Goal: Navigation & Orientation: Understand site structure

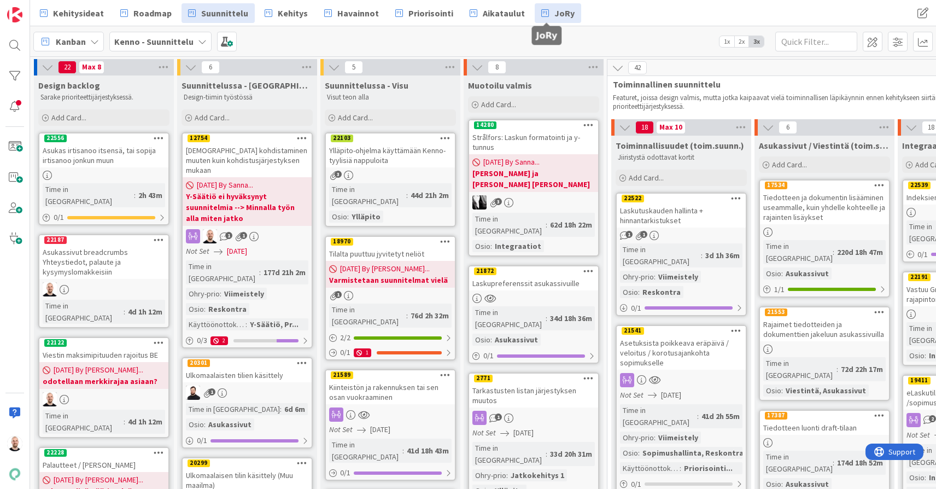
click at [554, 14] on span "JoRy" at bounding box center [564, 13] width 20 height 13
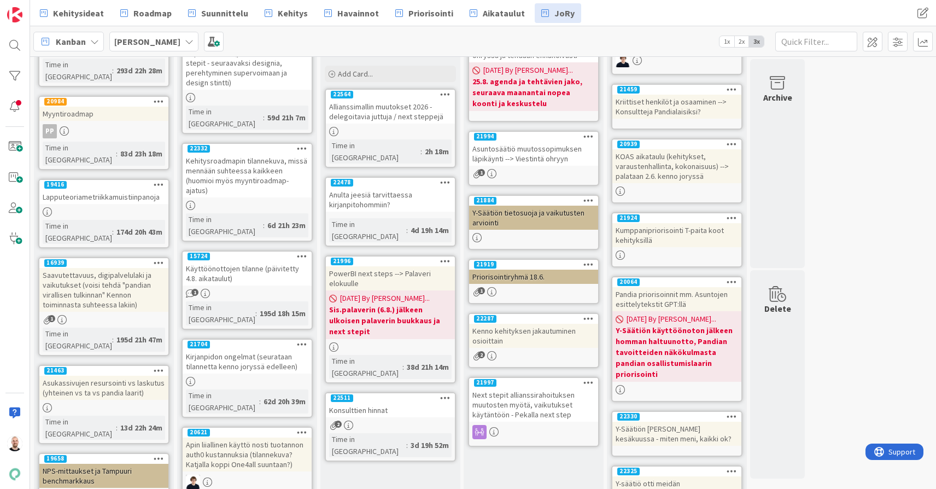
scroll to position [135, 0]
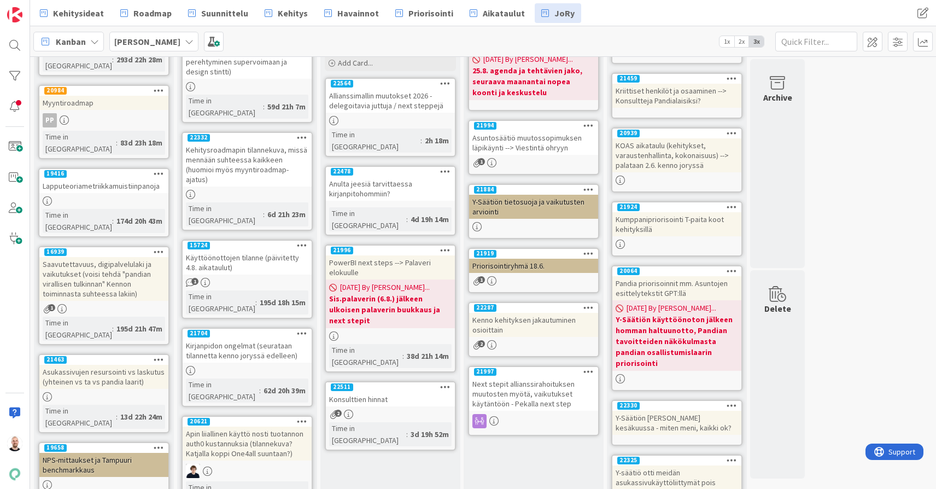
click at [396, 95] on div "Allianssimallin muutokset 2026 - delegoitavia juttuja / next steppejä" at bounding box center [390, 101] width 129 height 24
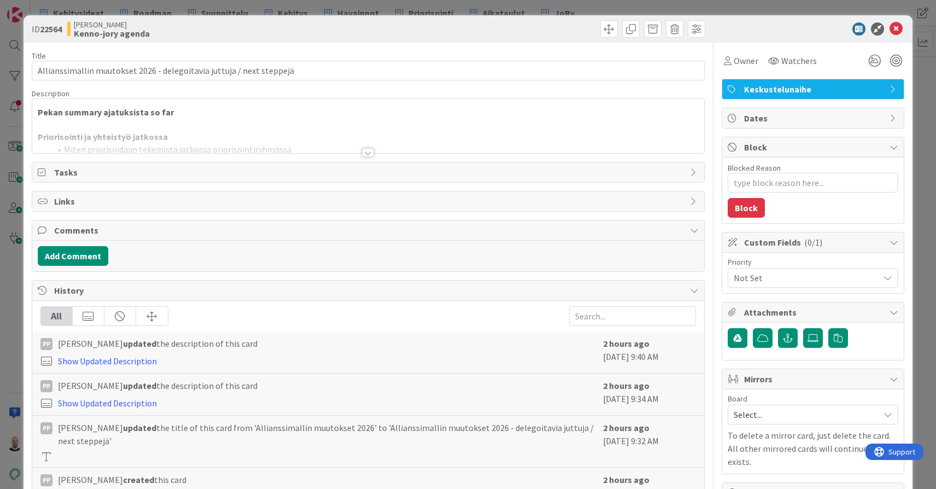
click at [368, 155] on div at bounding box center [368, 152] width 12 height 9
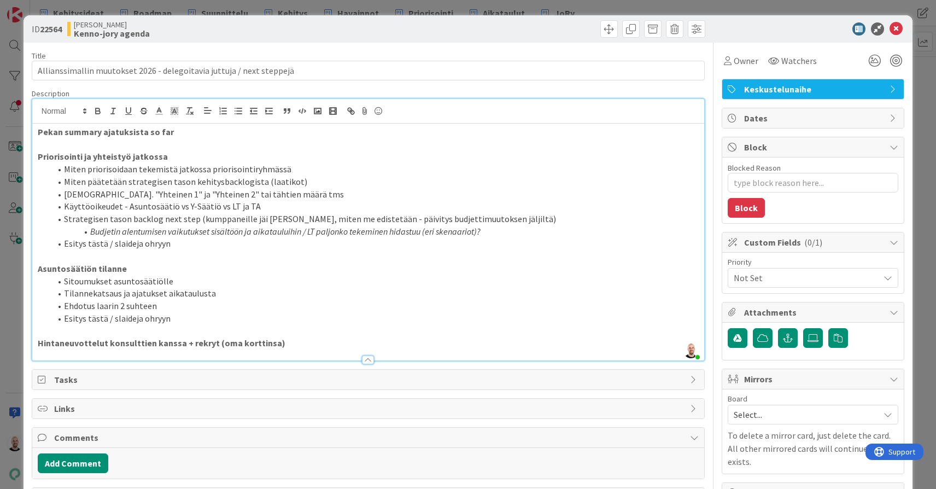
click at [437, 6] on div "ID 22564 Kenno JoRy Kenno-jory agenda Title 69 / 128 Allianssimallin muutokset …" at bounding box center [468, 244] width 936 height 489
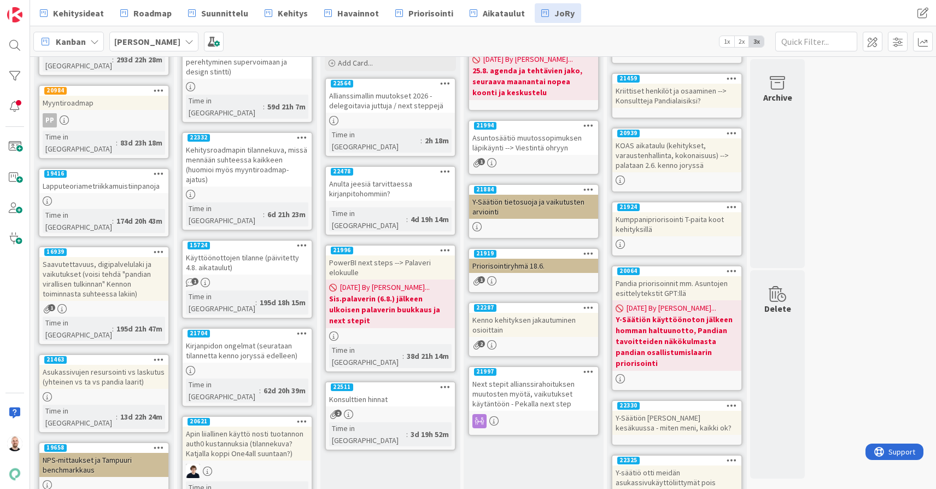
click at [395, 177] on div "Anulta jeesiä tarvittaessa kirjanpitohommiin?" at bounding box center [390, 189] width 129 height 24
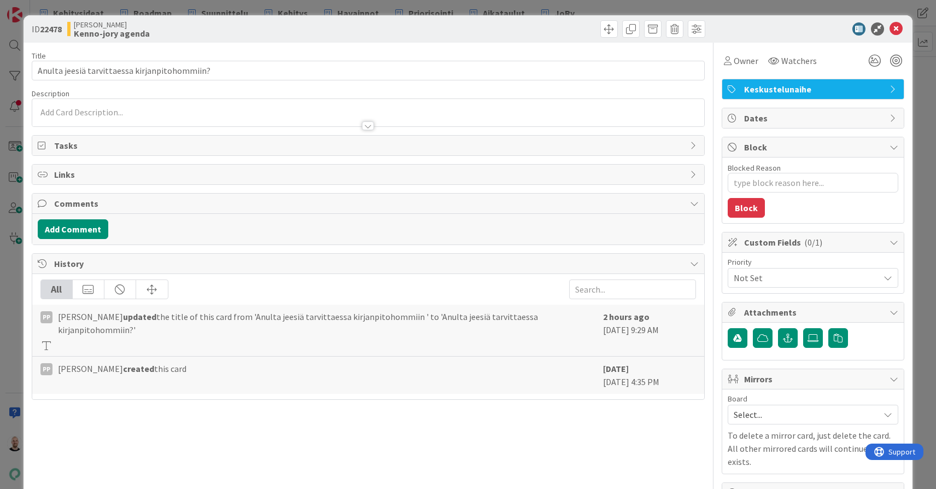
click at [364, 9] on div "ID 22478 Kenno JoRy Kenno-jory agenda Title 45 / 128 Anulta jeesiä tarvittaessa…" at bounding box center [468, 244] width 936 height 489
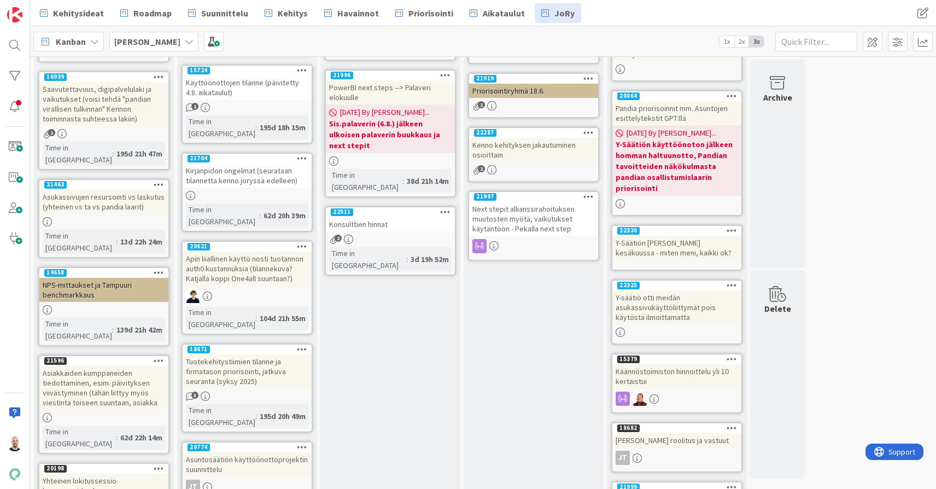
scroll to position [284, 0]
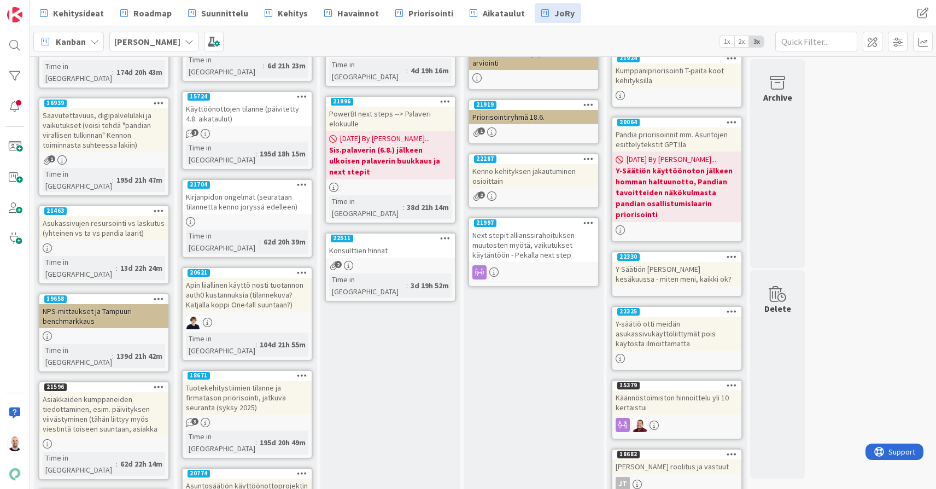
click at [381, 243] on div "Konsulttien hinnat" at bounding box center [390, 250] width 129 height 14
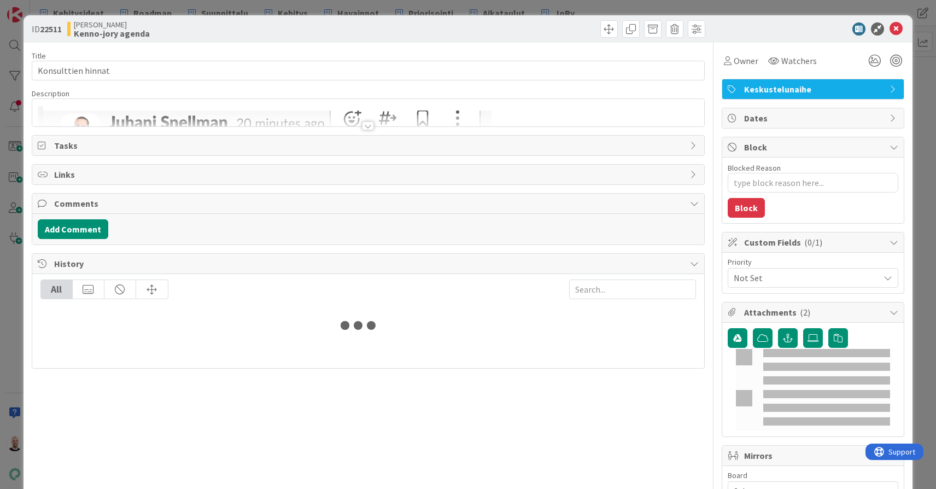
type textarea "x"
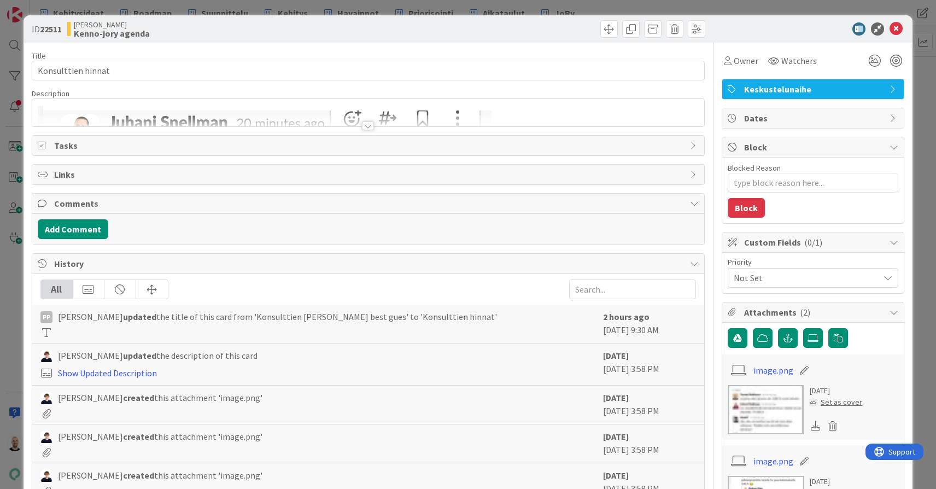
click at [368, 128] on div at bounding box center [368, 125] width 12 height 9
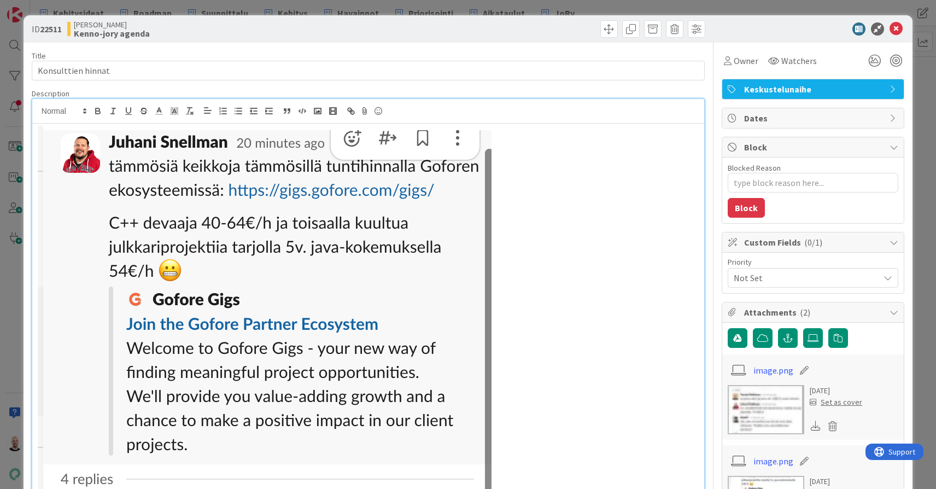
click at [508, 5] on div "ID 22511 Kenno JoRy Kenno-jory agenda Title 18 / 128 Konsulttien hinnat Descrip…" at bounding box center [468, 244] width 936 height 489
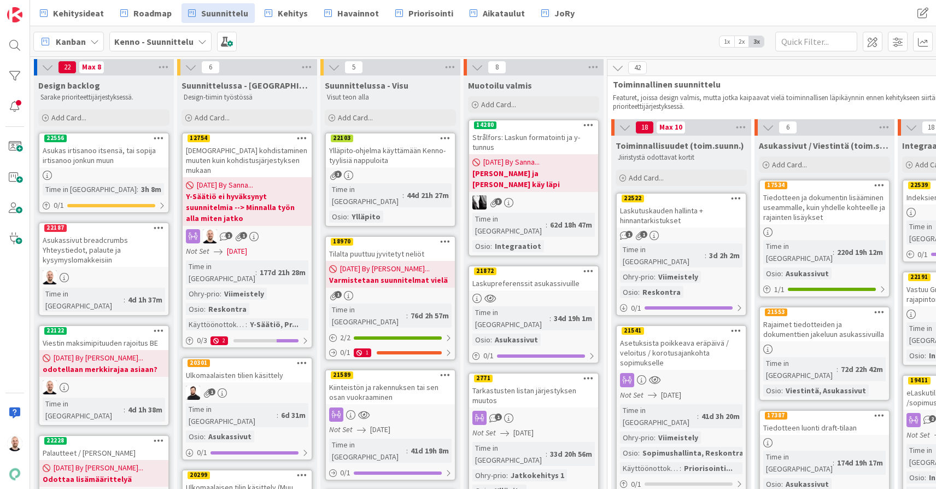
click at [100, 157] on div "Asukas irtisanoo itsensä, tai sopija irtisanoo jonkun muun" at bounding box center [103, 155] width 129 height 24
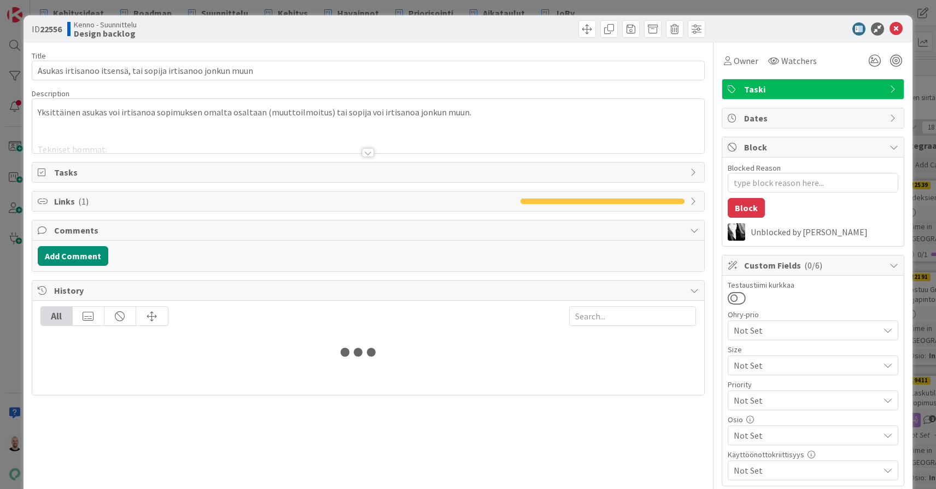
type textarea "x"
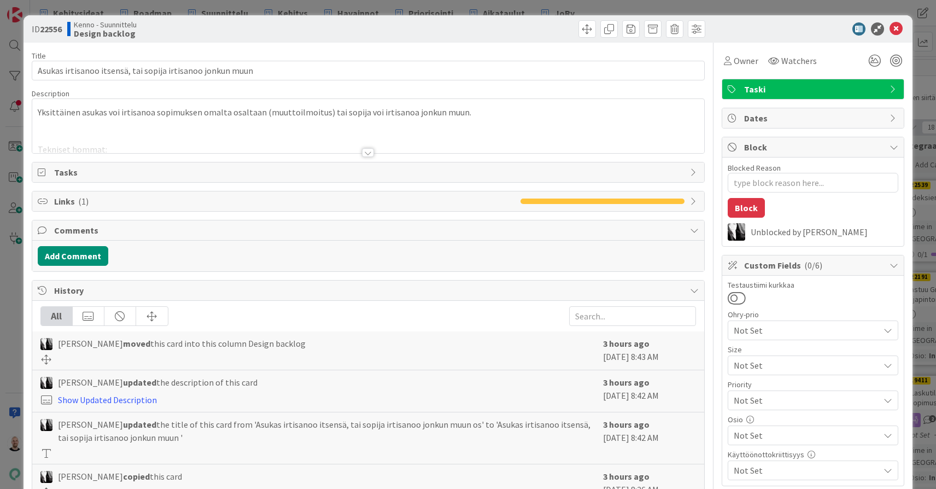
click at [371, 154] on div at bounding box center [368, 152] width 12 height 9
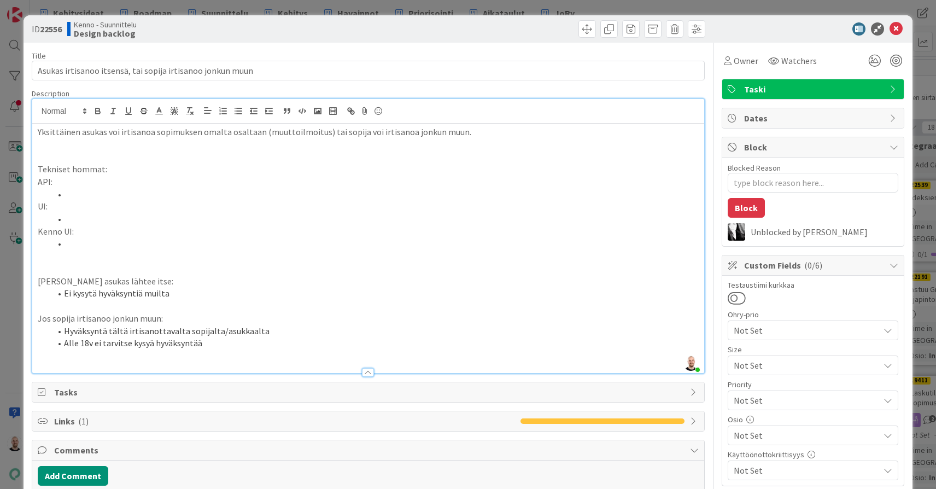
click at [124, 239] on li at bounding box center [375, 243] width 648 height 13
paste div
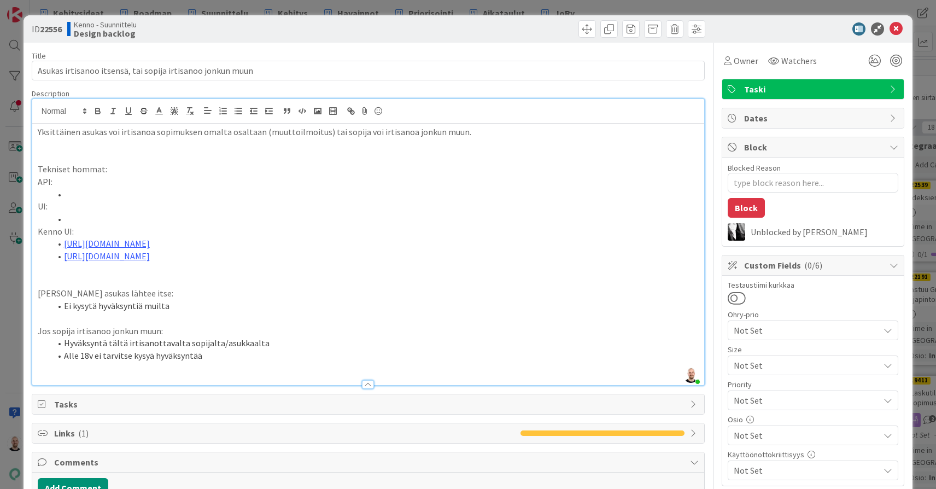
click at [61, 242] on li "https://www.figma.com/design/0IJ8fGlasErUUd7odgirDN/Sopimushallinta?node-id=970…" at bounding box center [375, 243] width 648 height 13
click at [62, 254] on li "https://www.figma.com/design/0IJ8fGlasErUUd7odgirDN/Sopimushallinta?node-id=971…" at bounding box center [375, 256] width 648 height 13
click at [478, 290] on p "Jos asukas lähtee itse:" at bounding box center [368, 293] width 661 height 13
click at [102, 206] on p "UI:" at bounding box center [368, 206] width 661 height 13
click at [103, 216] on li at bounding box center [375, 219] width 648 height 13
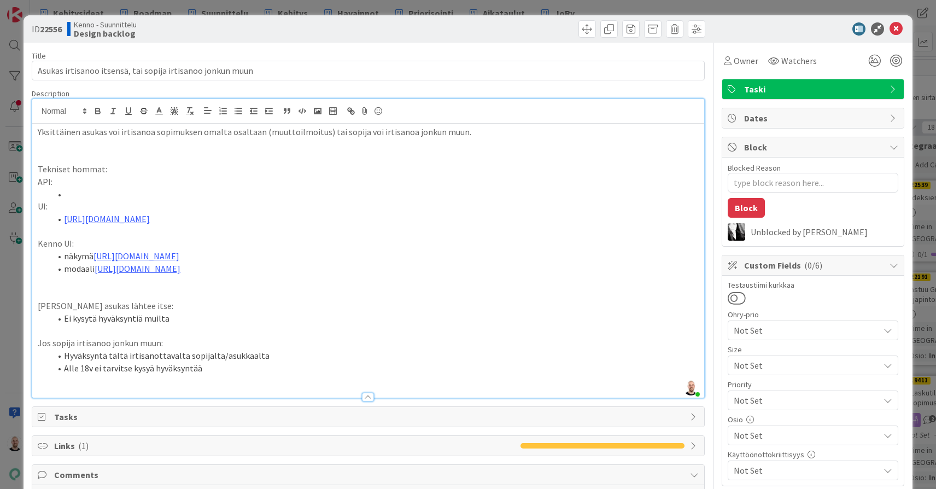
click at [236, 5] on div "ID 22556 Kenno - Suunnittelu Design backlog Title 59 / 128 Asukas irtisanoo its…" at bounding box center [468, 244] width 936 height 489
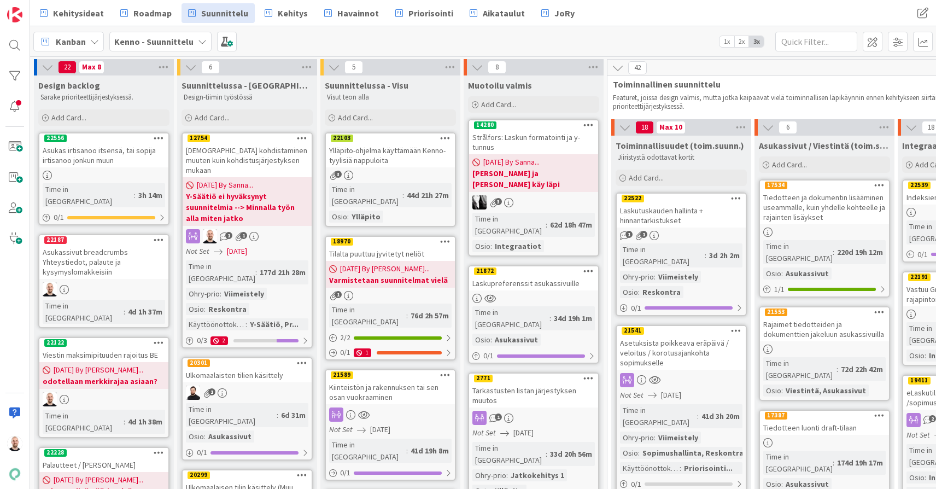
scroll to position [28, 0]
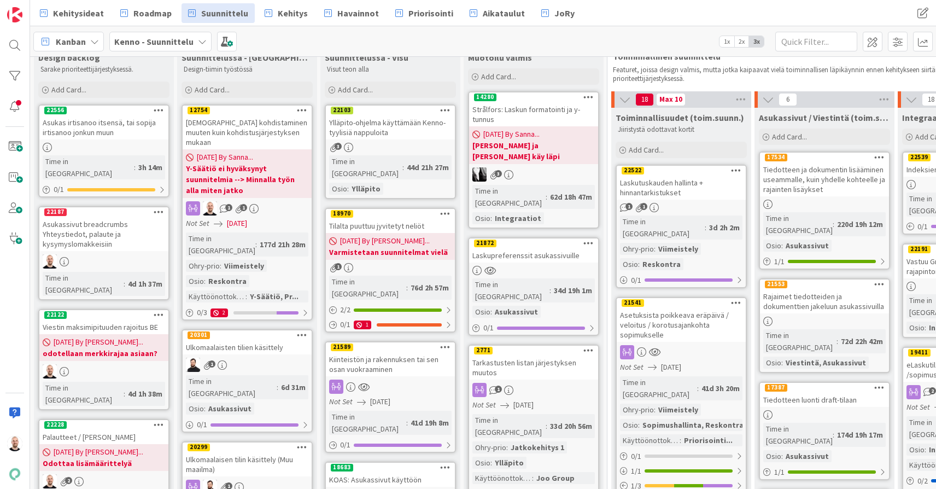
click at [89, 217] on div "Asukassivut breadcrumbs Yhteystiedot, palaute ja kysymyslomakkeisiin" at bounding box center [103, 234] width 129 height 34
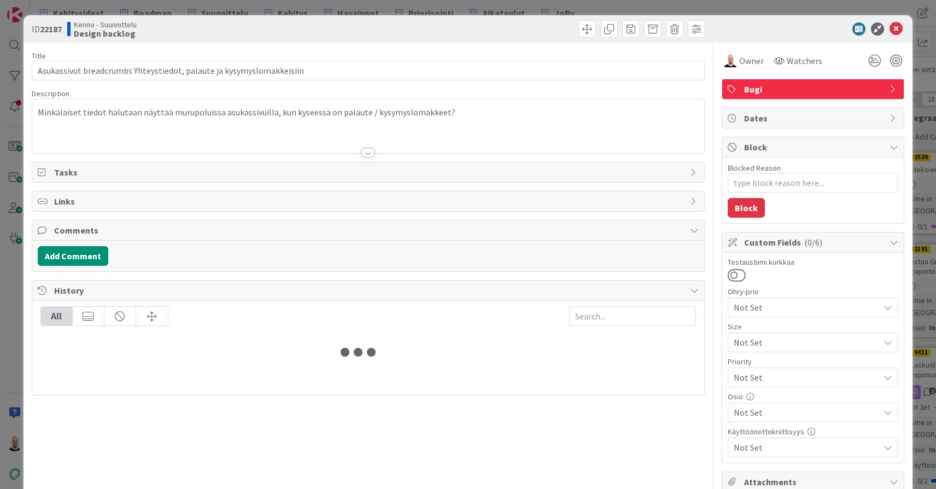
type textarea "x"
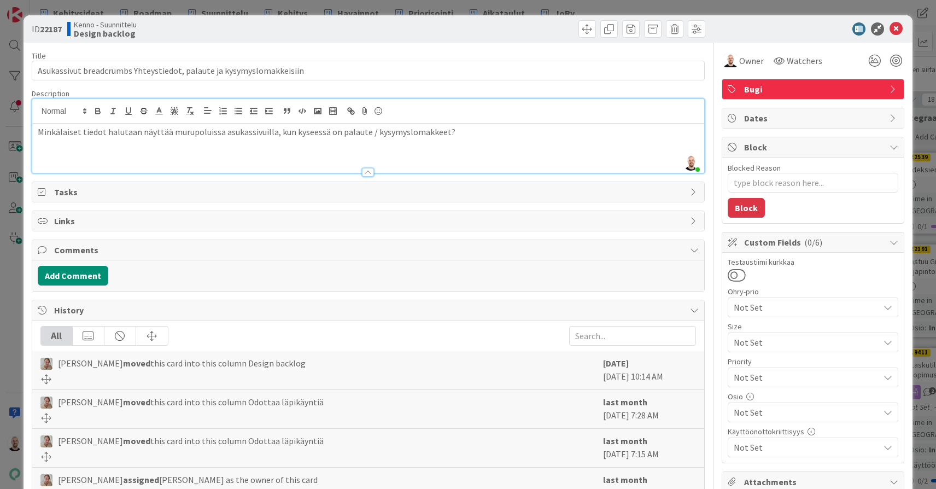
click at [464, 119] on div "Tommi Moilanen just joined Minkälaiset tiedot halutaan näyttää murupoluissa asu…" at bounding box center [368, 136] width 672 height 74
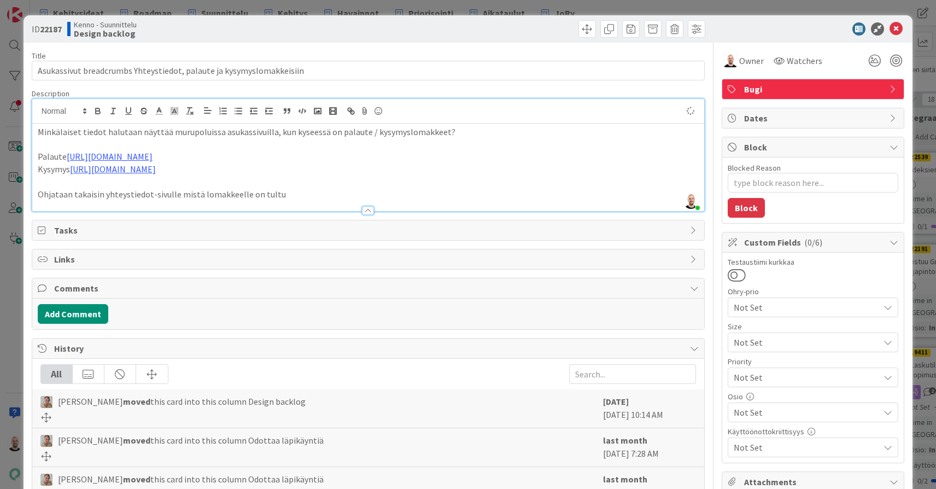
type textarea "x"
click at [383, 6] on div "ID 22187 Kenno - Suunnittelu Design backlog Title 68 / 128 Asukassivut breadcru…" at bounding box center [468, 244] width 936 height 489
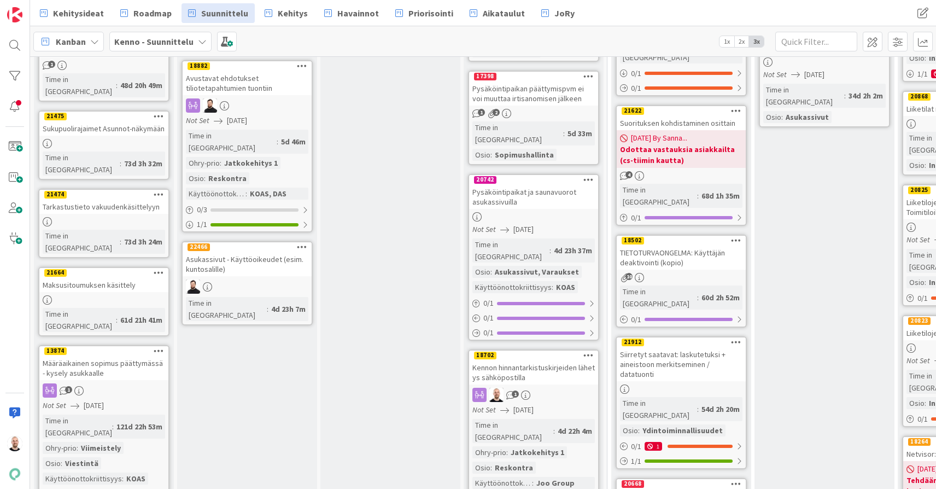
scroll to position [706, 0]
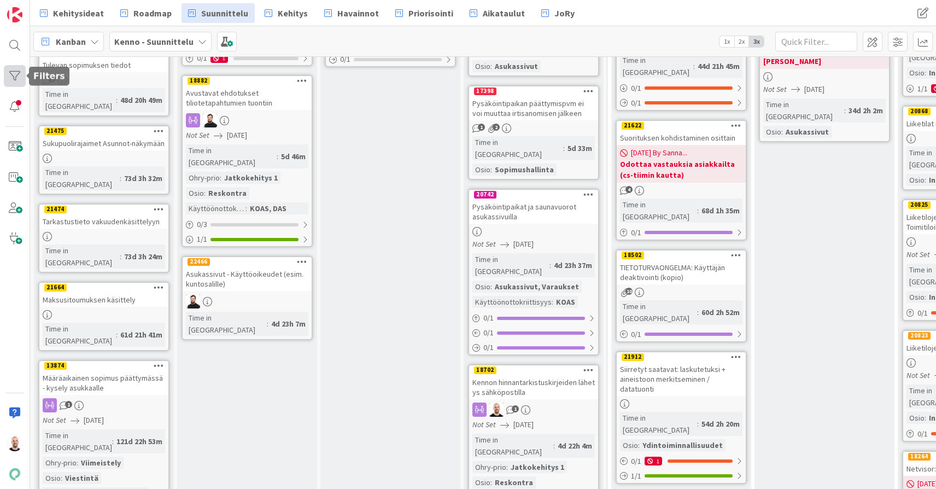
click at [16, 80] on div at bounding box center [15, 76] width 22 height 22
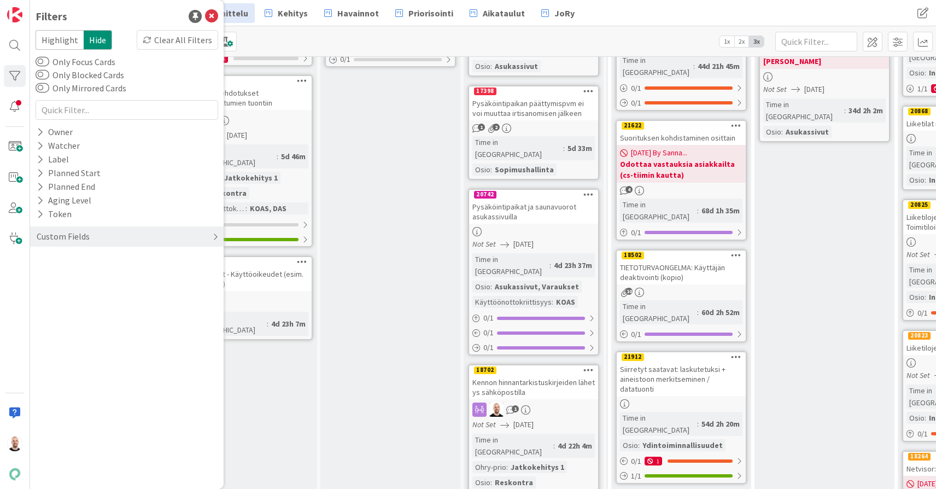
click at [108, 240] on div "Custom Fields" at bounding box center [127, 236] width 194 height 20
click at [64, 331] on button "Käyttöönottokriittisyys" at bounding box center [88, 327] width 104 height 14
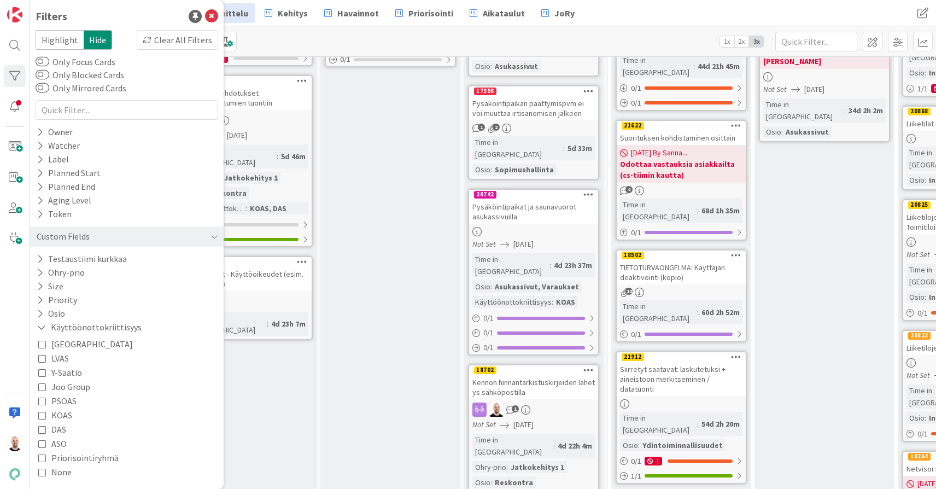
click at [62, 416] on span "KOAS" at bounding box center [61, 415] width 21 height 14
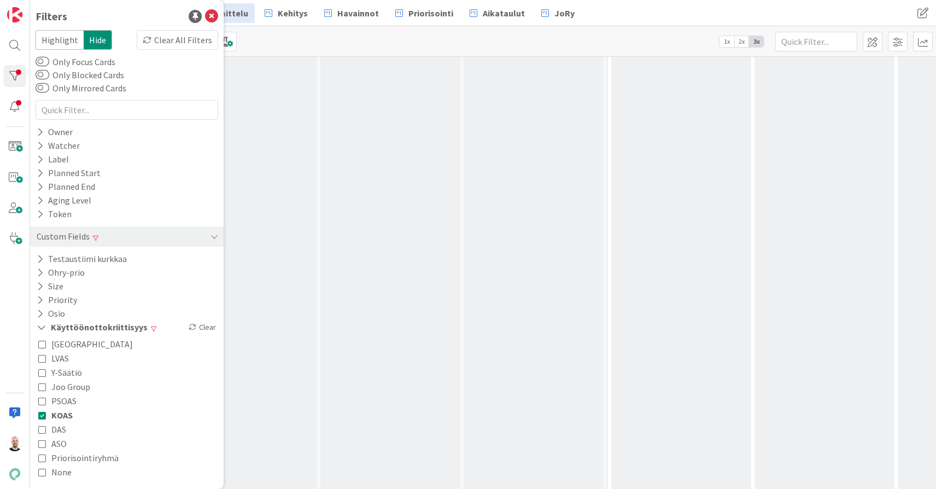
click at [63, 404] on span "PSOAS" at bounding box center [63, 401] width 25 height 14
click at [56, 427] on span "DAS" at bounding box center [58, 429] width 15 height 14
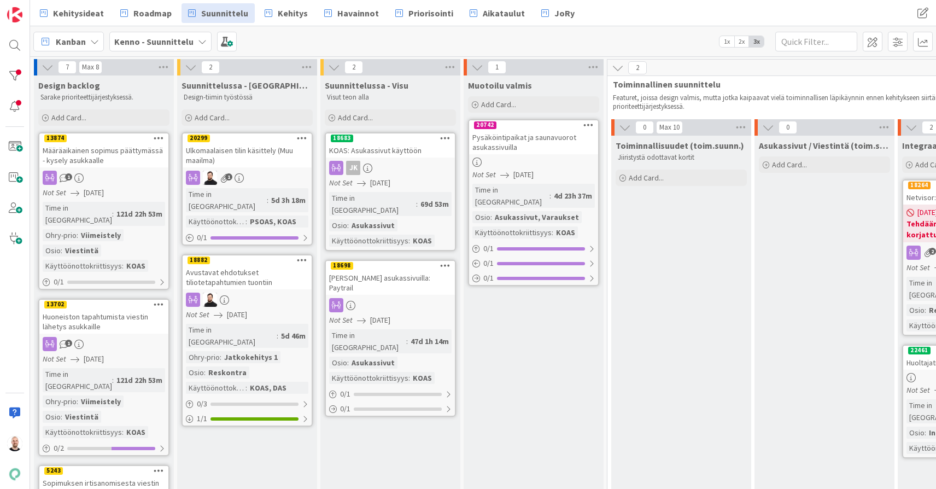
scroll to position [0, 0]
click at [18, 65] on div at bounding box center [15, 76] width 22 height 22
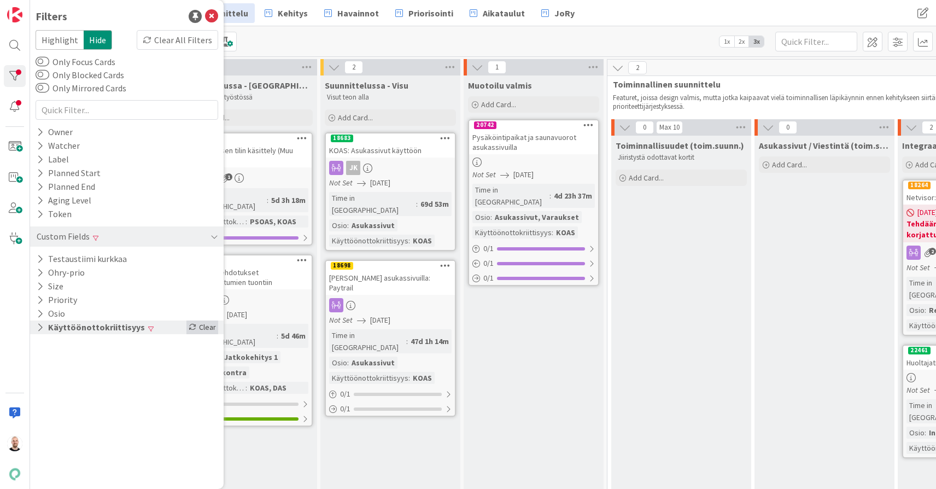
click at [201, 327] on div "Clear" at bounding box center [202, 327] width 32 height 14
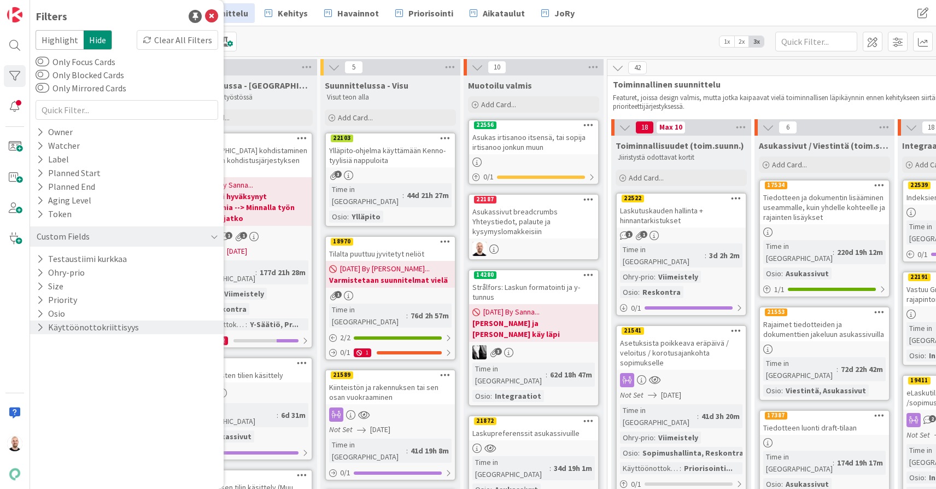
click at [355, 43] on div "Kanban Kenno - Suunnittelu 1x 2x 3x" at bounding box center [483, 41] width 906 height 30
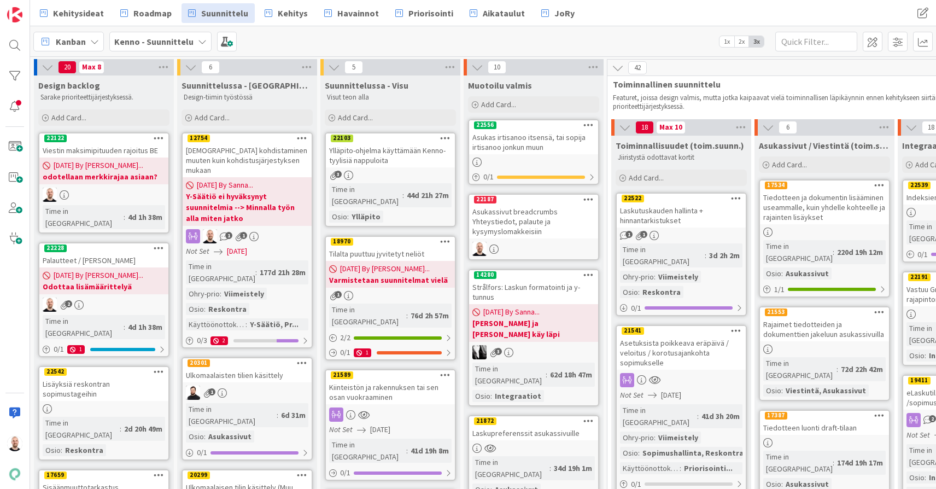
click at [106, 153] on div "Viestin maksimipituuden rajoitus BE" at bounding box center [103, 150] width 129 height 14
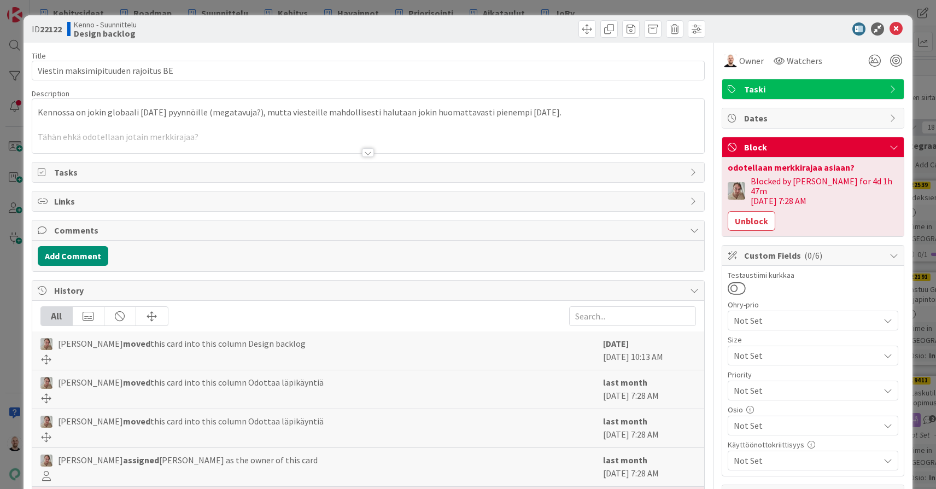
click at [367, 153] on div at bounding box center [368, 152] width 12 height 9
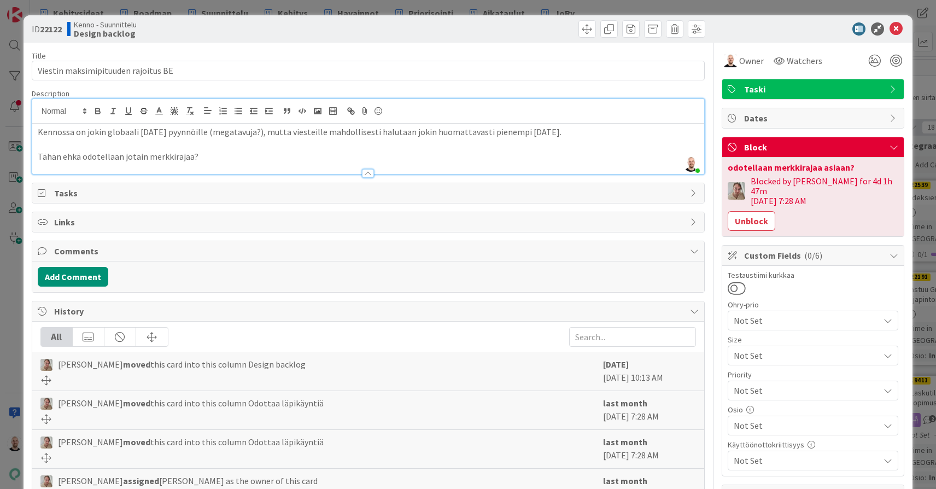
click at [236, 162] on div at bounding box center [368, 167] width 672 height 11
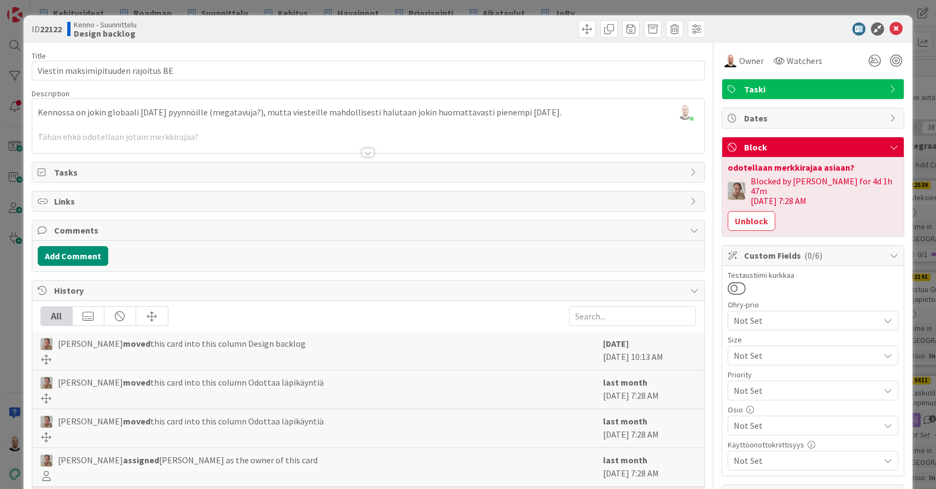
click at [255, 134] on div at bounding box center [368, 139] width 672 height 28
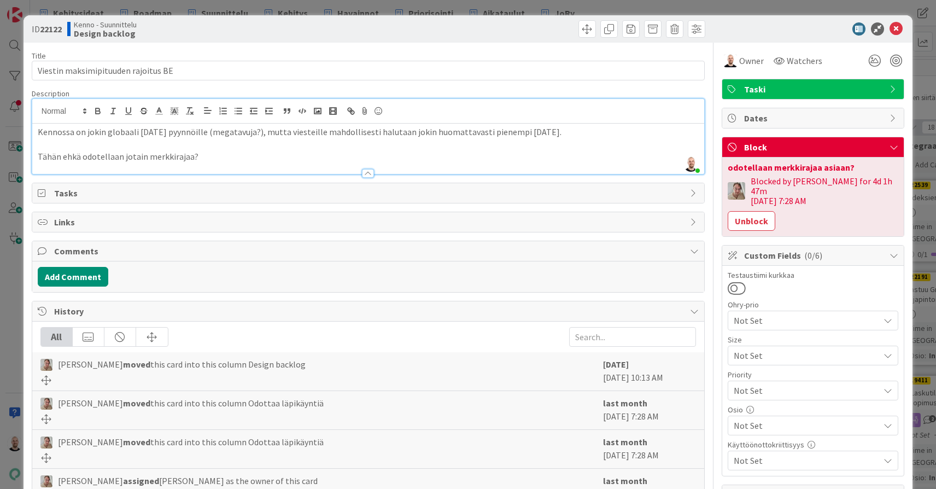
click at [231, 157] on p "Tähän ehkä odotellaan jotain merkkirajaa?" at bounding box center [368, 156] width 661 height 13
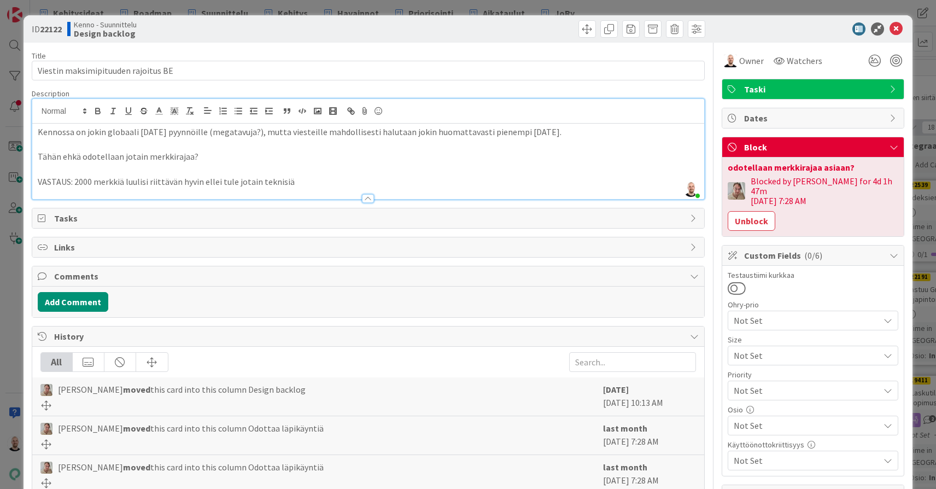
drag, startPoint x: 205, startPoint y: 179, endPoint x: 331, endPoint y: 178, distance: 126.3
click at [331, 178] on p "VASTAUS: 2000 merkkiä luulisi riittävän hyvin ellei tule jotain teknisiä" at bounding box center [368, 182] width 661 height 13
click at [460, 182] on p "VASTAUS: 2000 merkkiä luulisi riittävän hyvin. Merkkimäärärajoitusta ei tarvits…" at bounding box center [368, 182] width 661 height 13
click at [512, 180] on p "VASTAUS: 2000 merkkiä luulisi riittävän hyvin. Merkkimäärärajoitusta ei tarvits…" at bounding box center [368, 182] width 661 height 13
click at [555, 180] on p "VASTAUS: 2000 merkkiä luulisi riittävän hyvin. Merkkimäärärajoitusta ei tarvits…" at bounding box center [368, 182] width 661 height 13
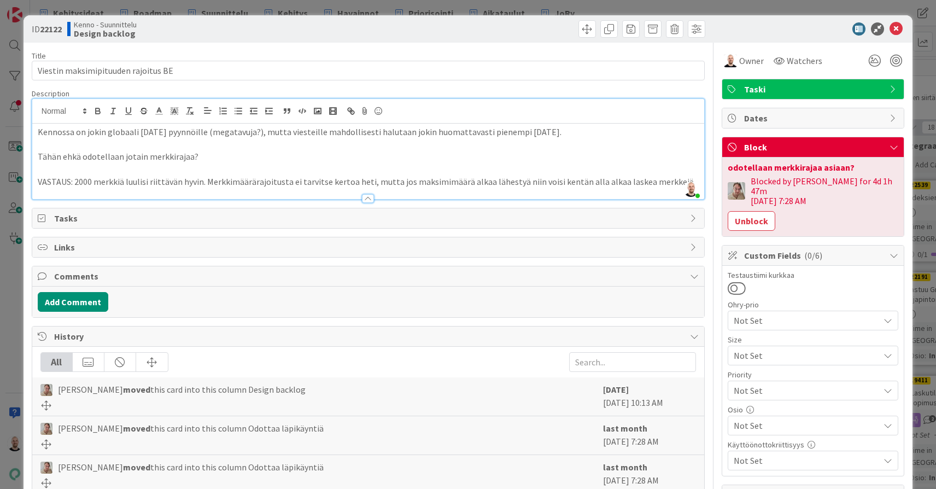
click at [642, 180] on p "VASTAUS: 2000 merkkiä luulisi riittävän hyvin. Merkkimäärärajoitusta ei tarvits…" at bounding box center [368, 182] width 661 height 13
click at [641, 179] on p "VASTAUS: 2000 merkkiä luulisi riittävän hyvin. Merkkimäärärajoitusta ei tarvits…" at bounding box center [368, 182] width 661 height 13
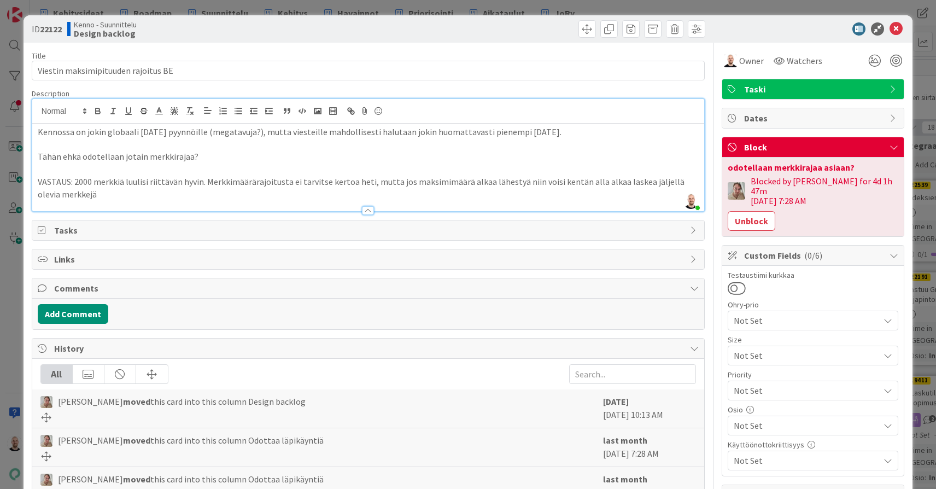
click at [266, 196] on p "VASTAUS: 2000 merkkiä luulisi riittävän hyvin. Merkkimäärärajoitusta ei tarvits…" at bounding box center [368, 188] width 661 height 25
click at [760, 211] on button "Unblock" at bounding box center [752, 221] width 48 height 20
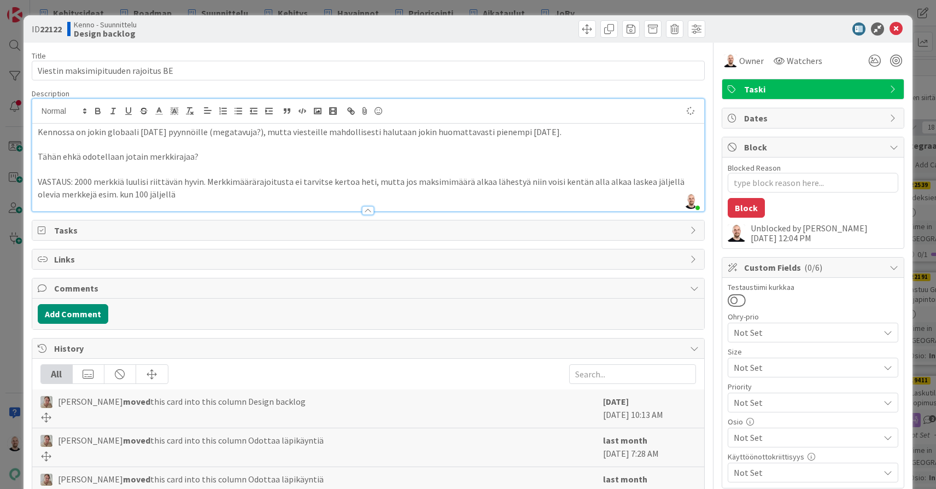
type textarea "x"
click at [535, 4] on div "ID 22122 Kenno - Suunnittelu Design backlog Title 35 / 128 Viestin maksimipituu…" at bounding box center [468, 244] width 936 height 489
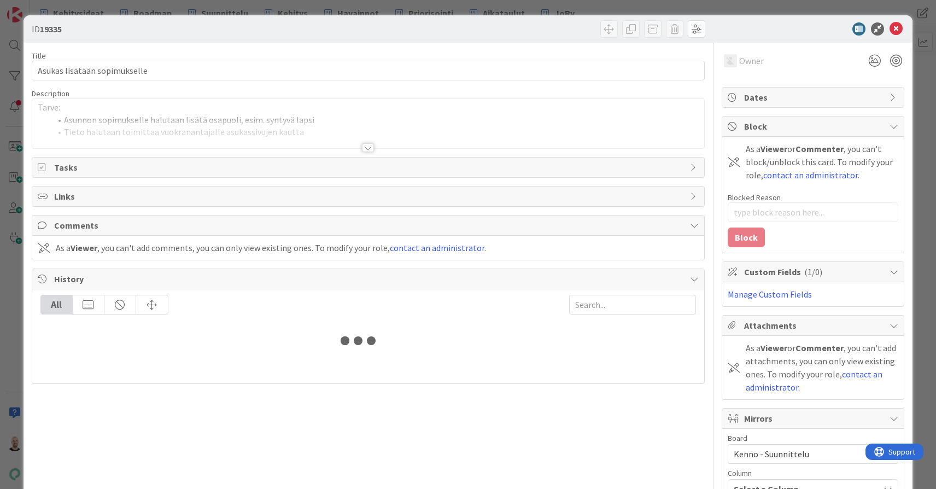
type textarea "x"
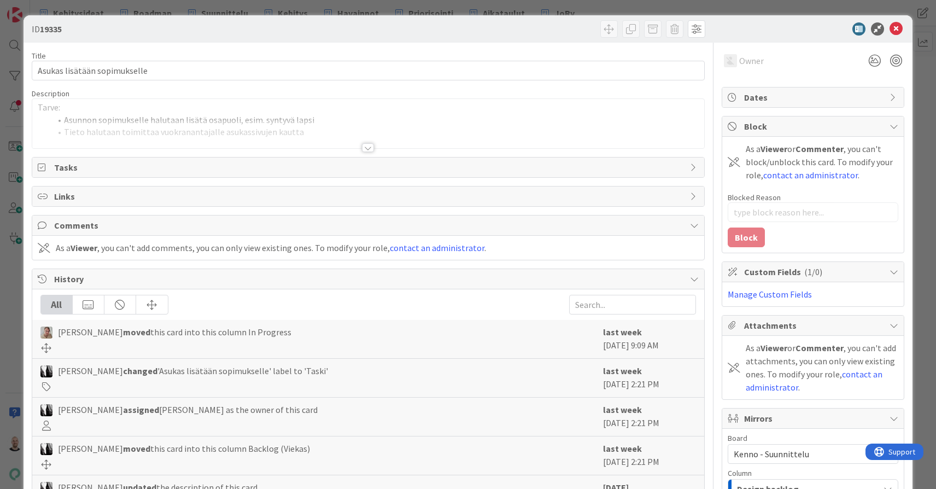
type input "18970"
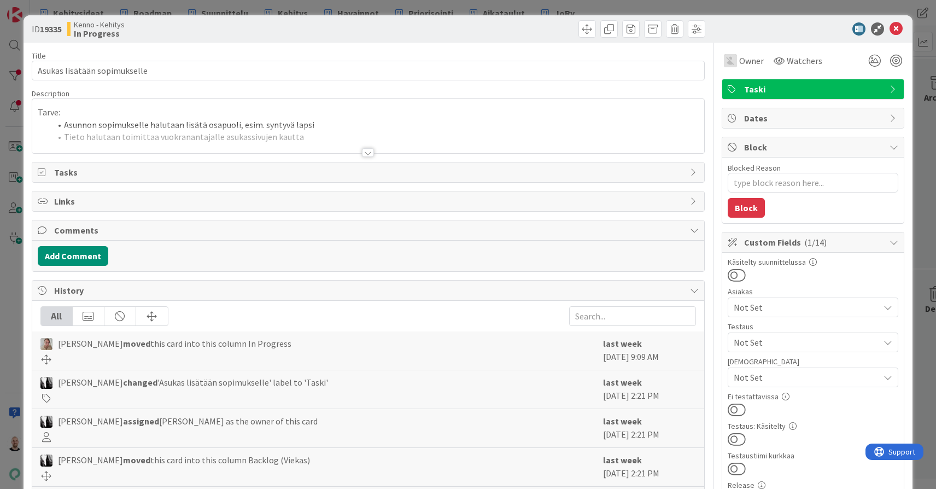
type textarea "x"
click at [373, 150] on div at bounding box center [368, 152] width 12 height 9
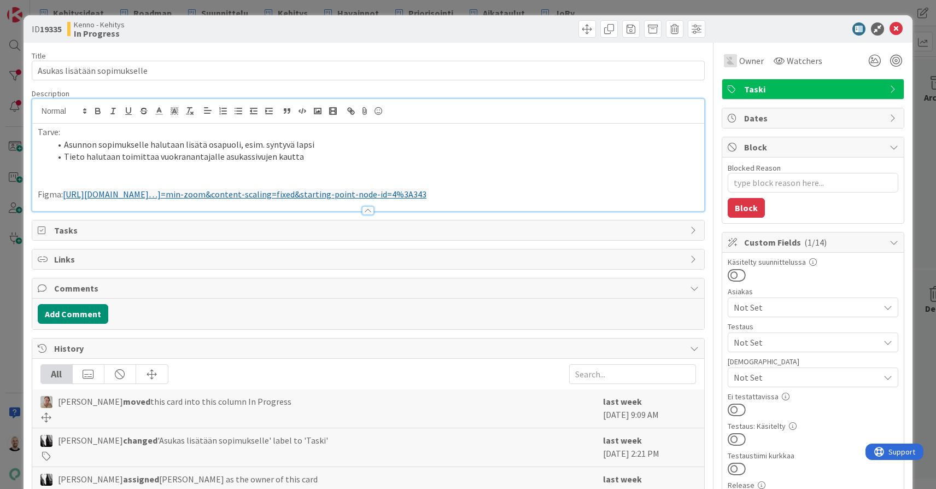
click at [338, 193] on link "[URL][DOMAIN_NAME]…]=min-zoom&content-scaling=fixed&starting-point-node-id=4%3A…" at bounding box center [245, 194] width 364 height 11
click at [367, 209] on link "[URL][DOMAIN_NAME]" at bounding box center [342, 213] width 75 height 14
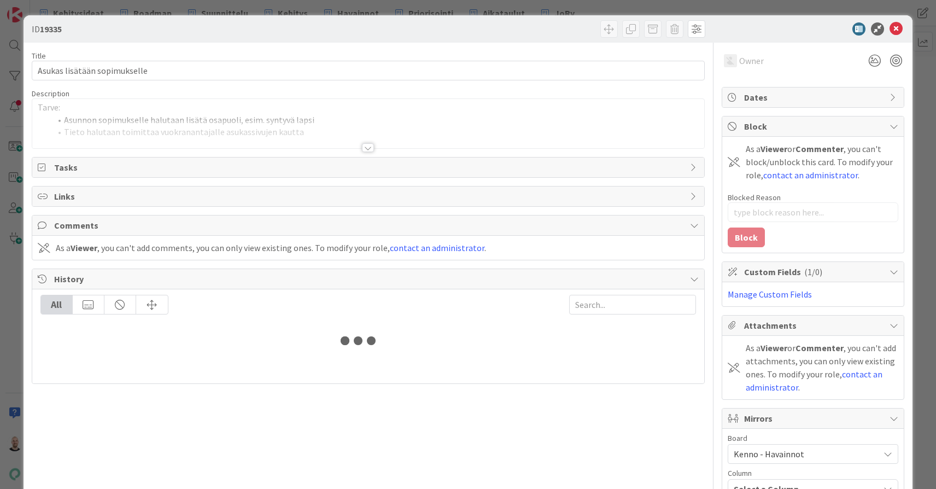
type input "18970"
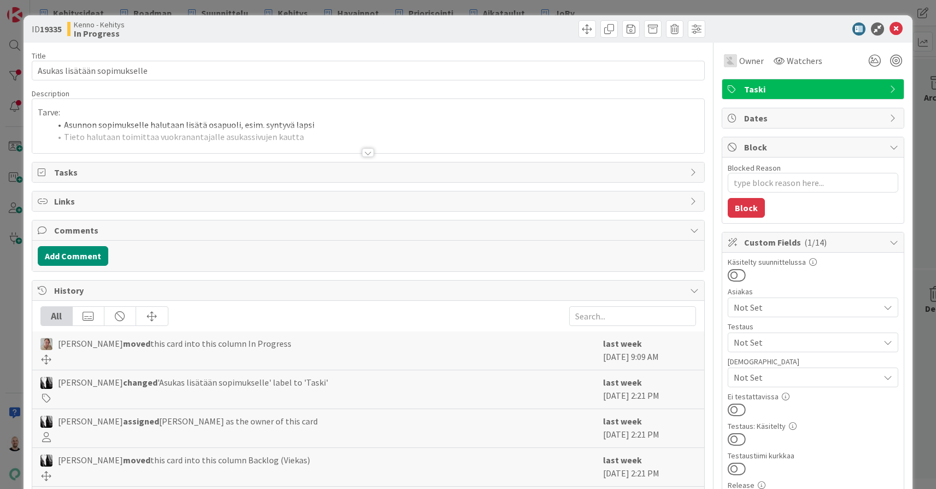
type textarea "x"
click at [363, 155] on div at bounding box center [368, 152] width 12 height 9
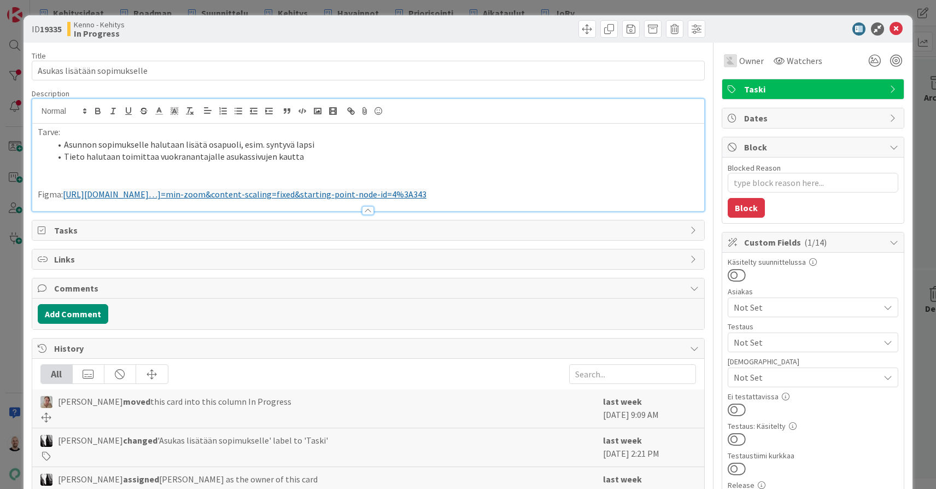
click at [687, 194] on p "Figma: https://www.figma.com/proto/8nkeArknswRheh0fKWhyRc/Asukassivut?page-id=0…" at bounding box center [368, 194] width 661 height 13
click at [353, 9] on div "ID 19335 Kenno - Kehitys In Progress Title 28 / 128 Asukas lisätään sopimuksell…" at bounding box center [468, 244] width 936 height 489
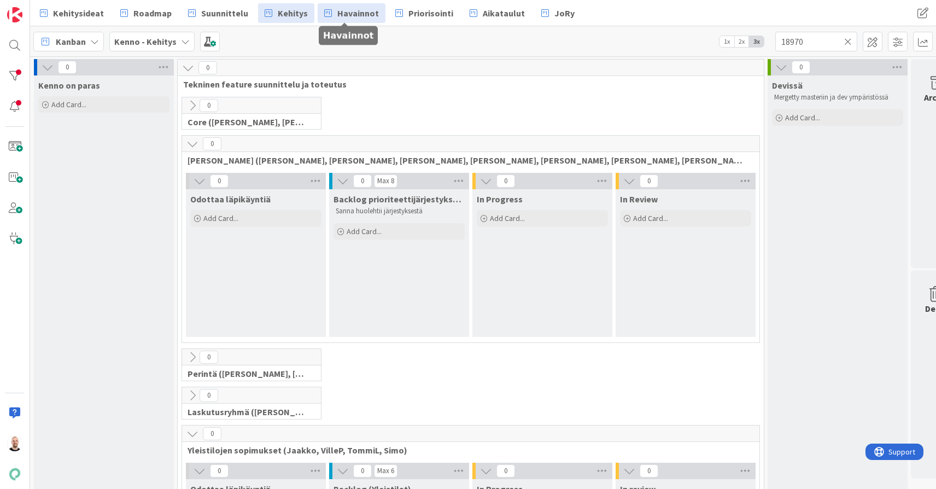
click at [359, 9] on span "Havainnot" at bounding box center [358, 13] width 42 height 13
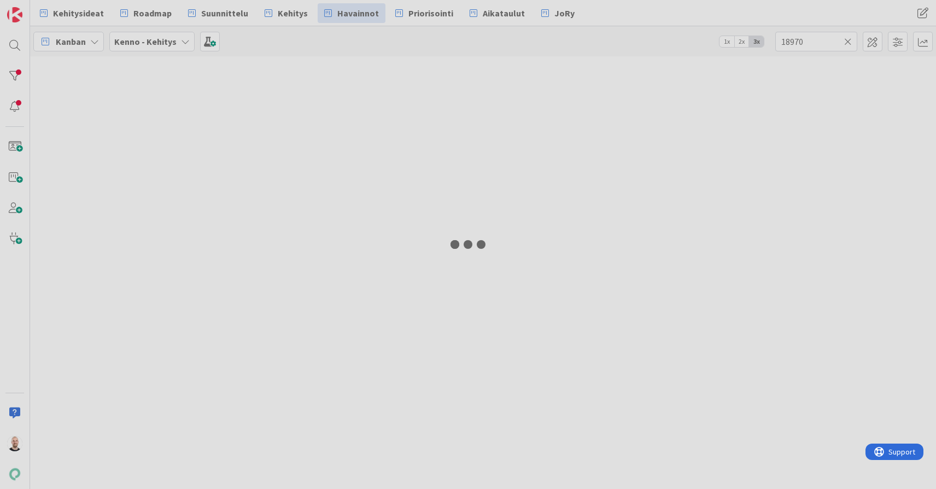
type input "9307"
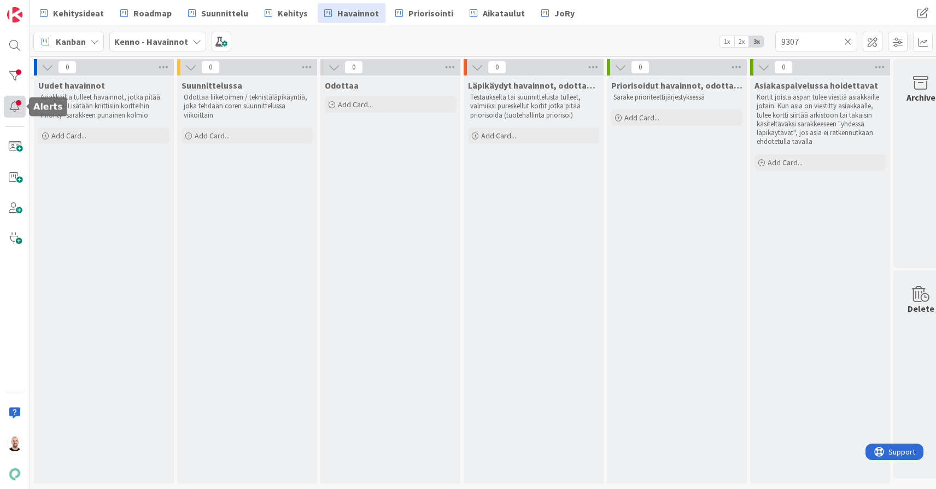
click at [21, 103] on div at bounding box center [15, 107] width 22 height 22
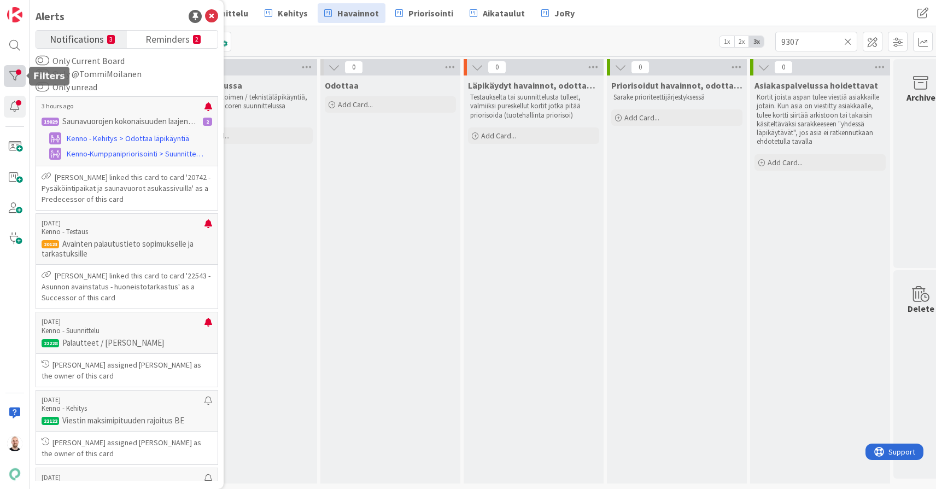
click at [16, 69] on div at bounding box center [15, 76] width 22 height 22
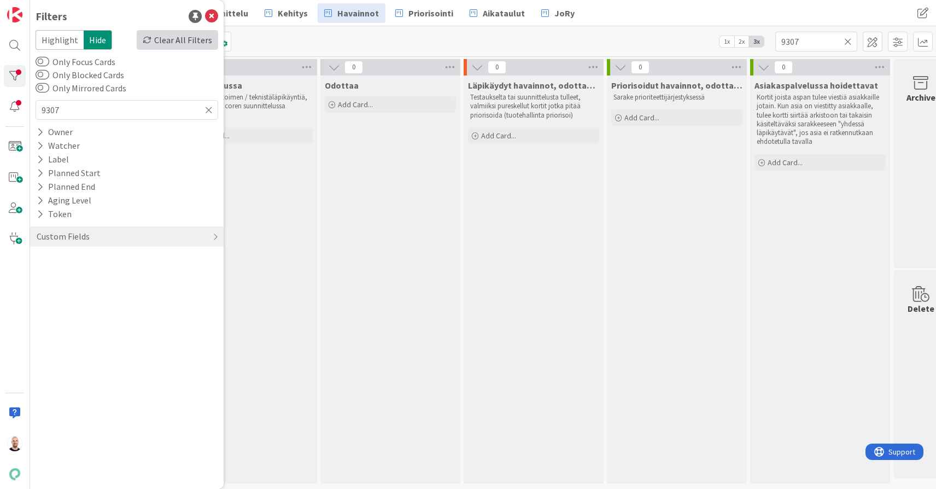
click at [183, 39] on div "Clear All Filters" at bounding box center [177, 40] width 81 height 20
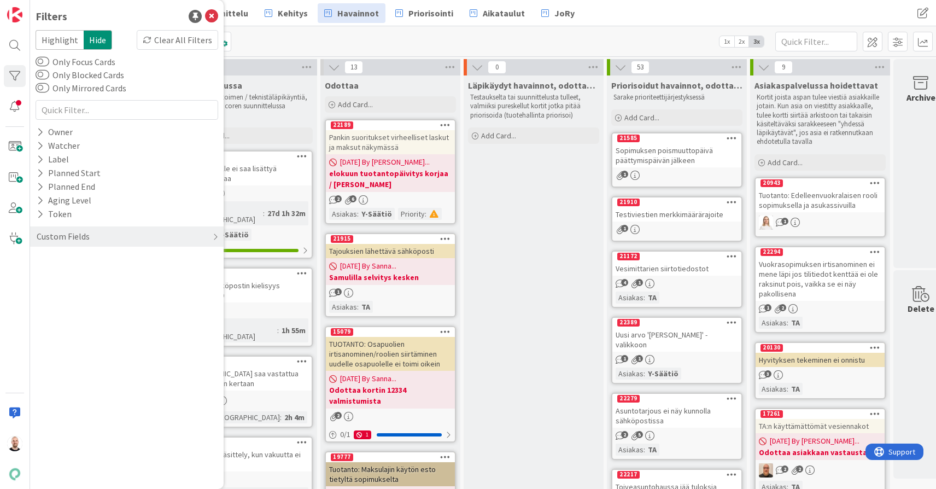
click at [317, 33] on div "Kanban Kenno - Havainnot 1x 2x 3x" at bounding box center [483, 41] width 906 height 30
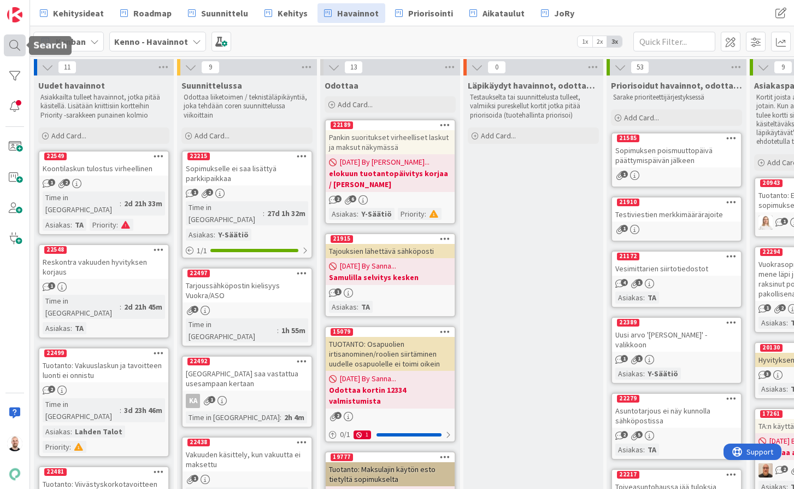
click at [7, 46] on div at bounding box center [15, 45] width 22 height 22
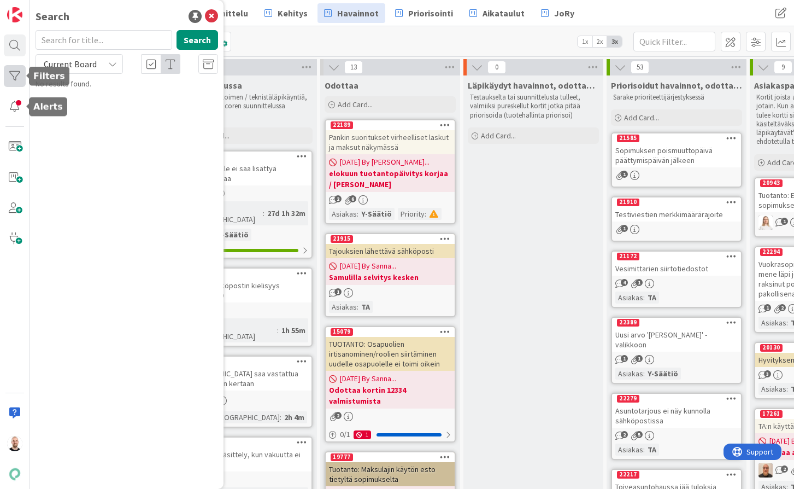
click at [13, 85] on div at bounding box center [15, 76] width 22 height 22
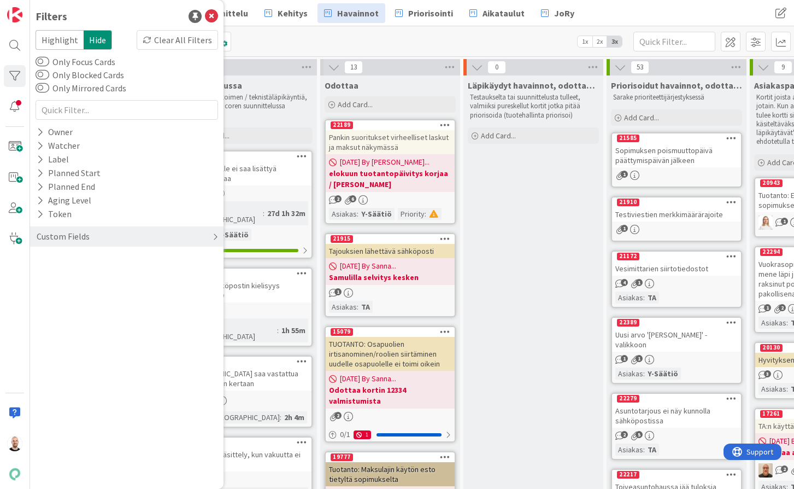
click at [61, 231] on div "Custom Fields" at bounding box center [63, 237] width 55 height 14
click at [83, 331] on button "Käyttöönottokriittisyys" at bounding box center [88, 327] width 104 height 14
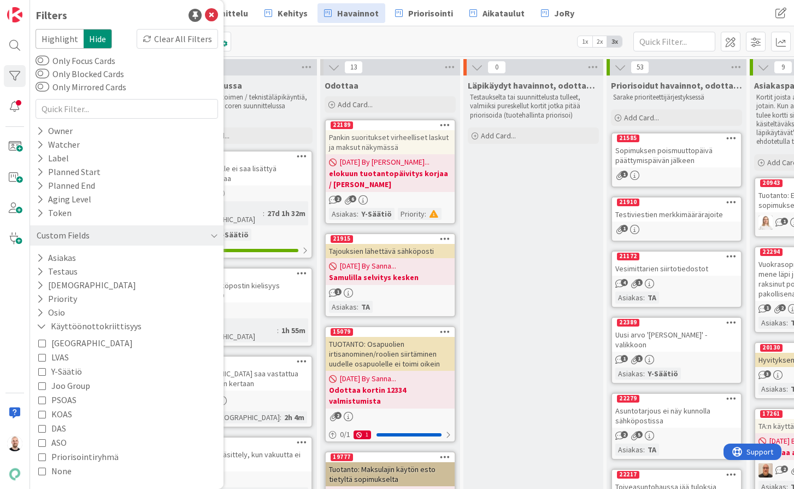
scroll to position [1, 0]
click at [72, 384] on span "Joo Group" at bounding box center [70, 385] width 39 height 14
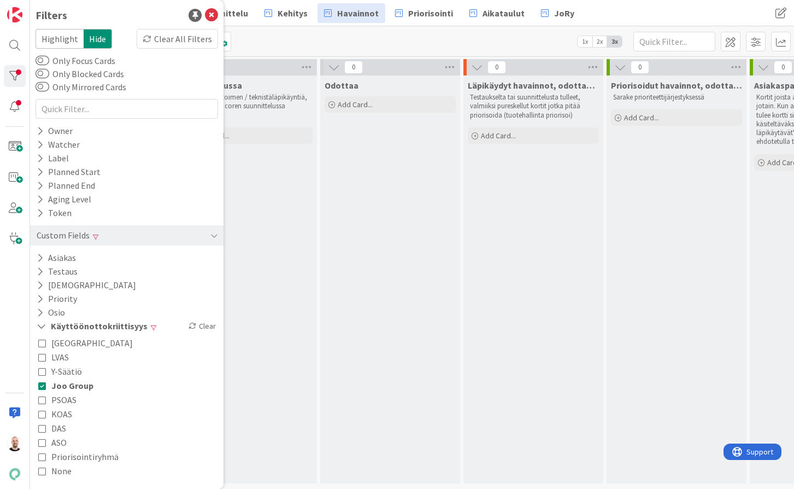
click at [332, 237] on div "Odottaa Add Card..." at bounding box center [390, 279] width 140 height 408
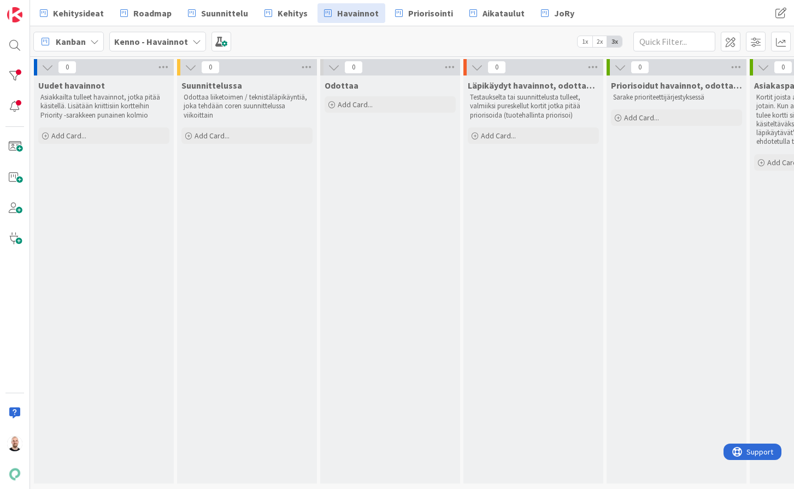
scroll to position [0, 0]
click at [212, 14] on span "Suunnittelu" at bounding box center [224, 13] width 47 height 13
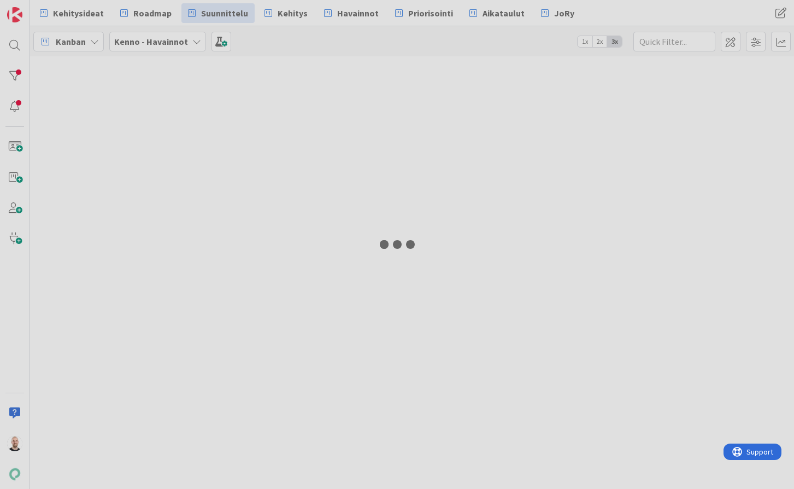
click at [338, 14] on div "Kehitysideat Roadmap Suunnittelu Kehitys Havainnot Priorisointi Aikataulut JoRy…" at bounding box center [412, 244] width 764 height 489
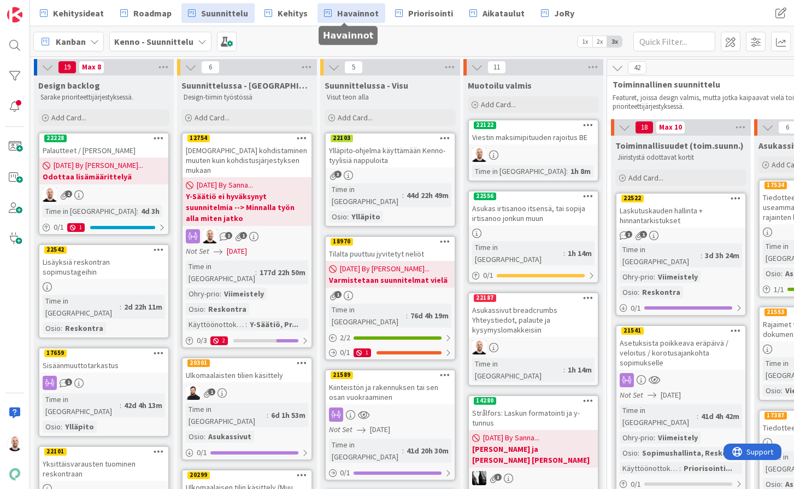
click at [350, 14] on span "Havainnot" at bounding box center [358, 13] width 42 height 13
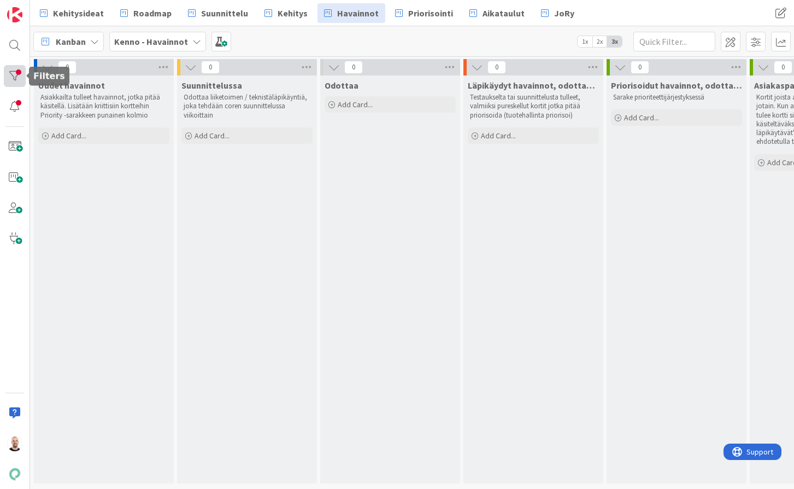
click at [15, 74] on div at bounding box center [15, 76] width 22 height 22
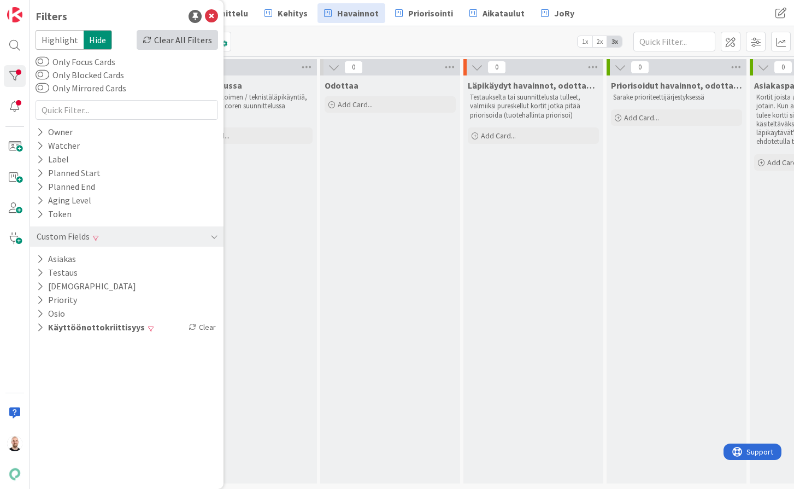
click at [188, 45] on div "Clear All Filters" at bounding box center [177, 40] width 81 height 20
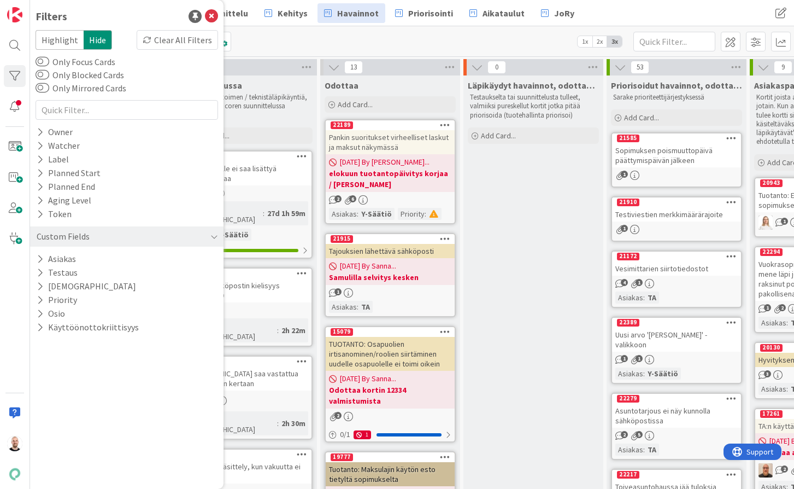
click at [297, 34] on div "Kanban Kenno - Havainnot 1x 2x 3x" at bounding box center [412, 41] width 764 height 30
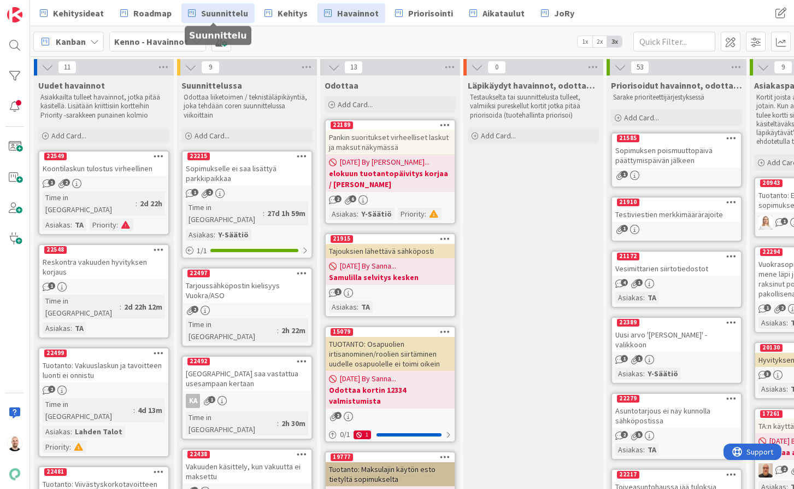
click at [208, 11] on span "Suunnittelu" at bounding box center [224, 13] width 47 height 13
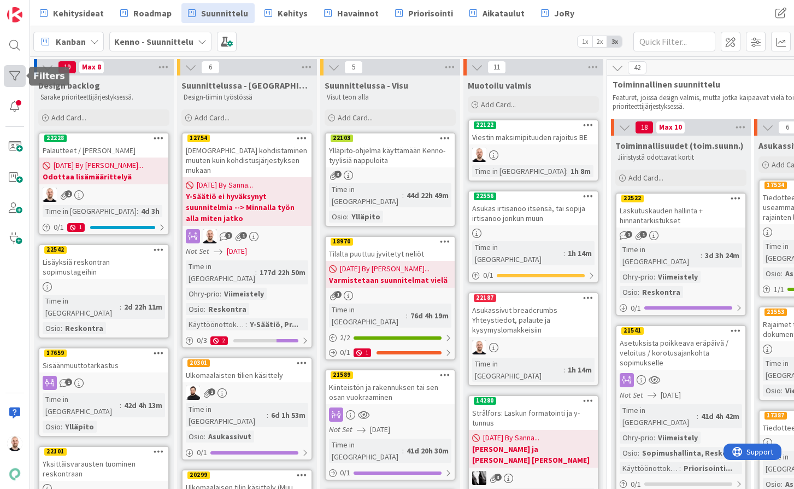
click at [16, 78] on div at bounding box center [15, 76] width 22 height 22
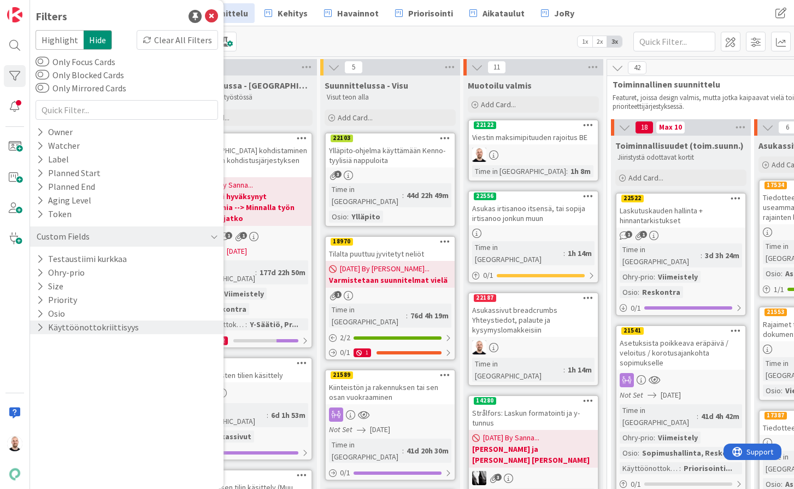
click at [84, 333] on button "Käyttöönottokriittisyys" at bounding box center [88, 327] width 104 height 14
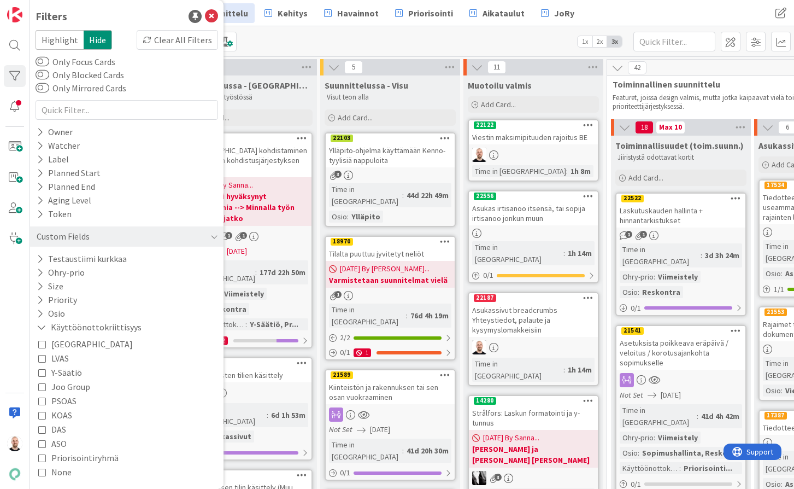
click at [62, 381] on span "Joo Group" at bounding box center [70, 386] width 39 height 14
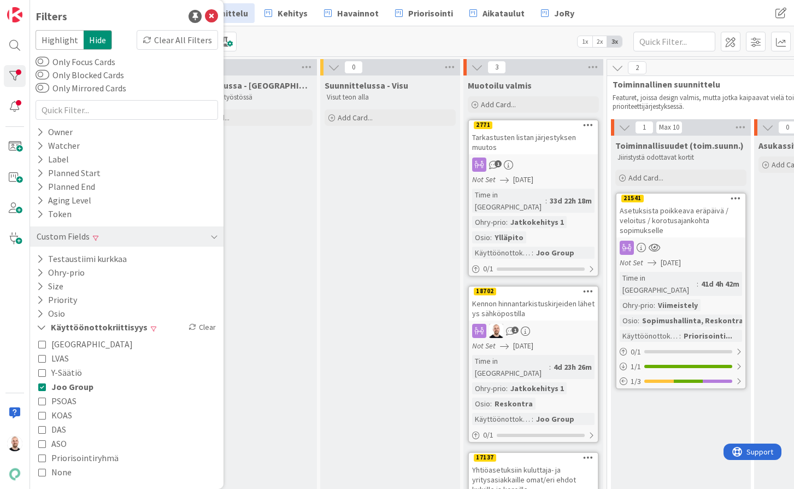
click at [305, 222] on div "Suunnittelussa - Rautalangat Design-tiimin työstössä Add Card..." at bounding box center [247, 344] width 140 height 539
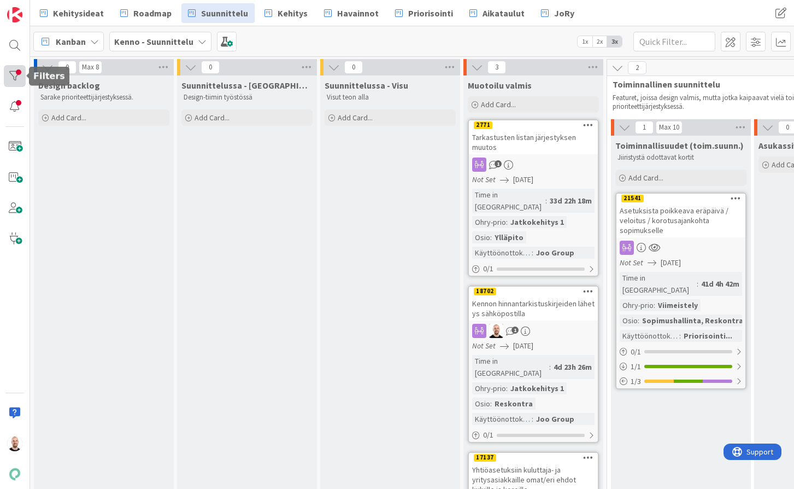
click at [16, 77] on div at bounding box center [15, 76] width 22 height 22
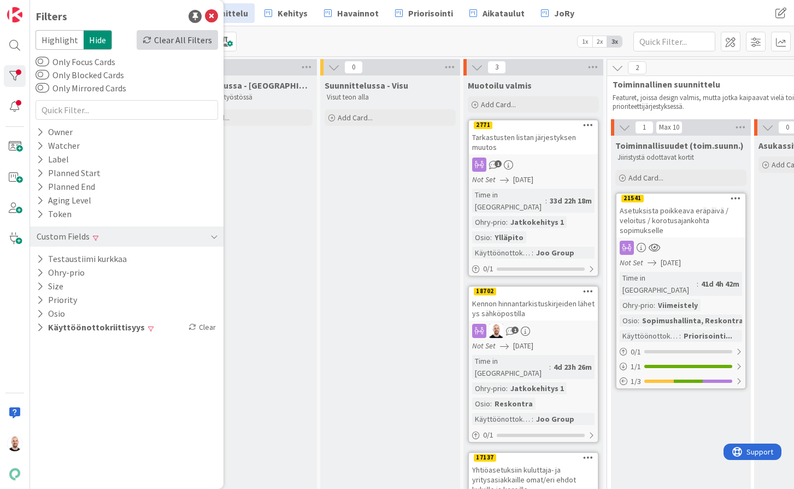
click at [186, 42] on div "Clear All Filters" at bounding box center [177, 40] width 81 height 20
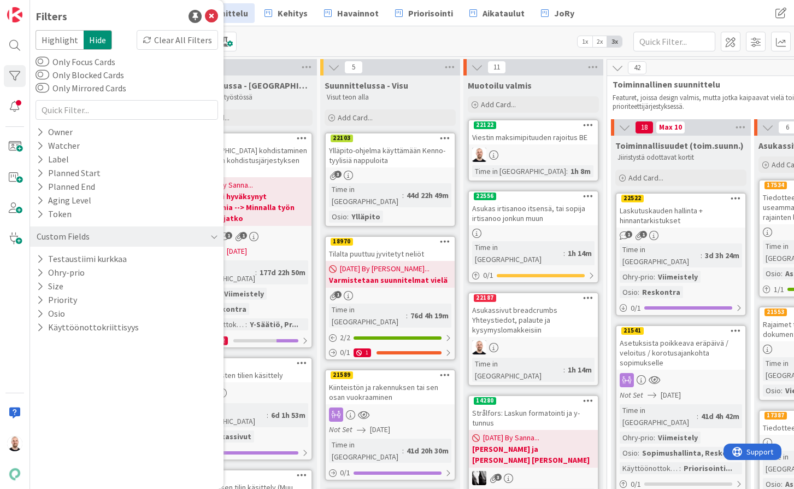
click at [285, 33] on div "Kanban Kenno - Suunnittelu 1x 2x 3x" at bounding box center [412, 41] width 764 height 30
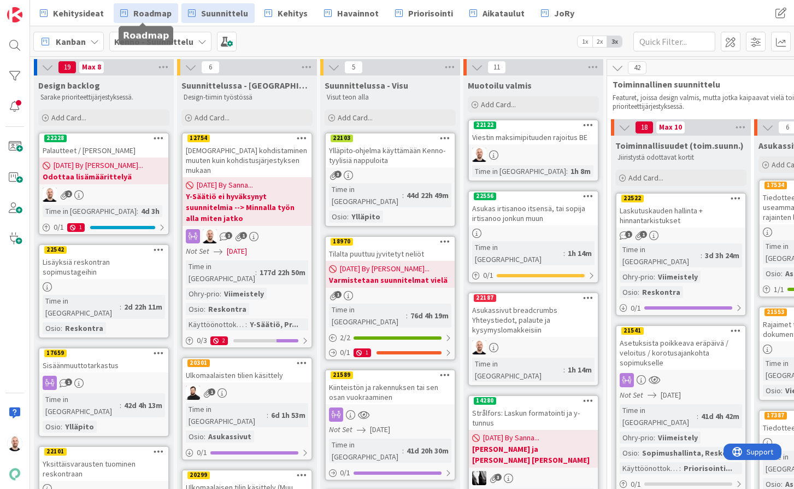
click at [146, 11] on span "Roadmap" at bounding box center [152, 13] width 38 height 13
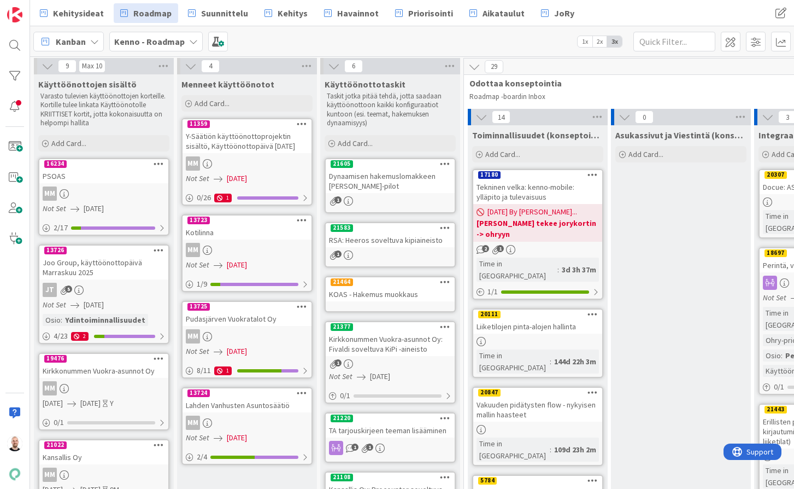
scroll to position [1, 0]
click at [14, 63] on div at bounding box center [15, 244] width 30 height 489
click at [14, 69] on div at bounding box center [15, 76] width 22 height 22
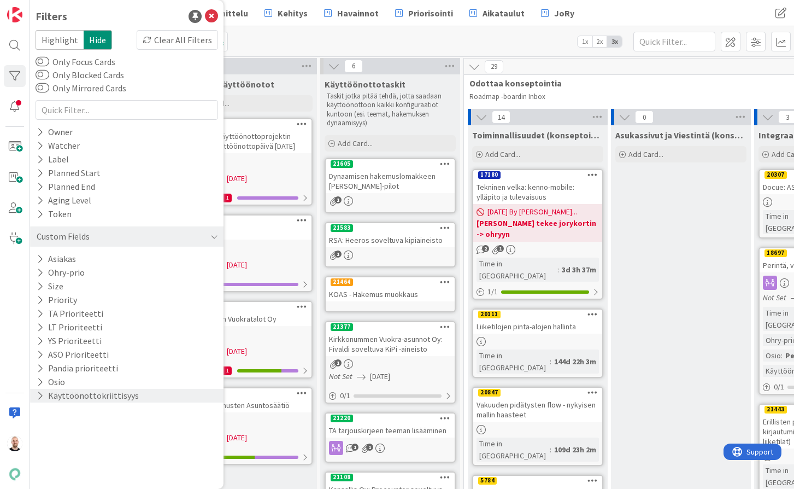
click at [108, 401] on button "Käyttöönottokriittisyys" at bounding box center [88, 396] width 104 height 14
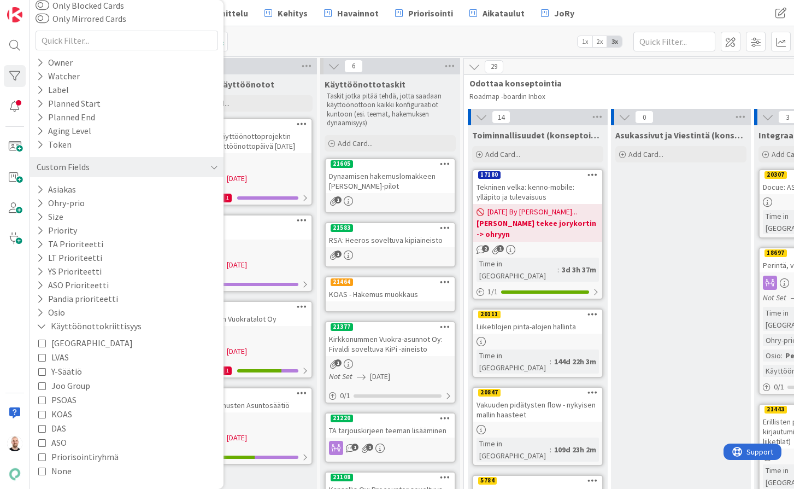
scroll to position [69, 0]
click at [76, 385] on span "Joo Group" at bounding box center [70, 385] width 39 height 14
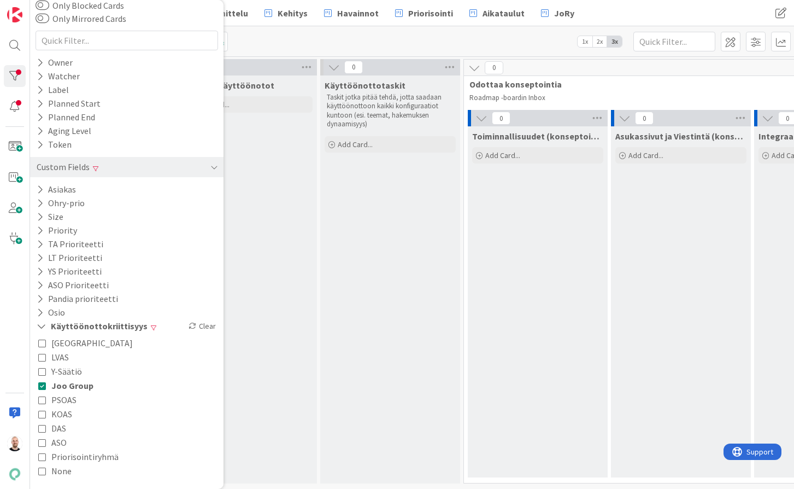
click at [376, 239] on div "Käyttöönottotaskit Taskit jotka pitää tehdä, jotta saadaan käyttöönottoon kaikk…" at bounding box center [390, 279] width 140 height 408
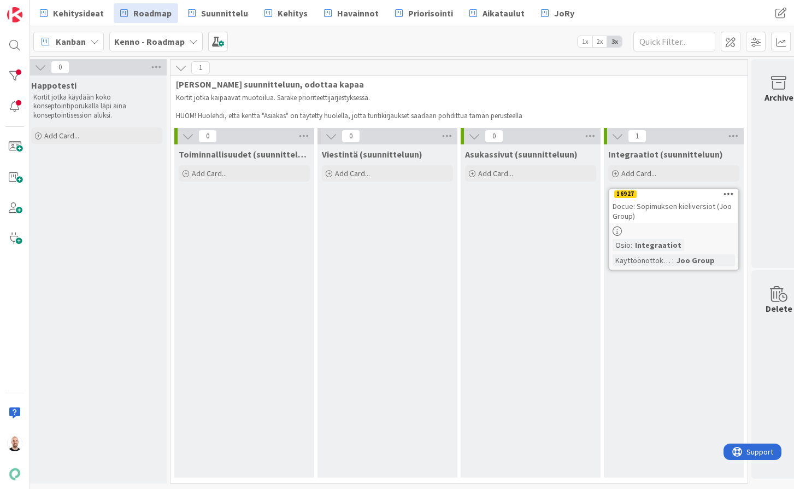
scroll to position [0, 1167]
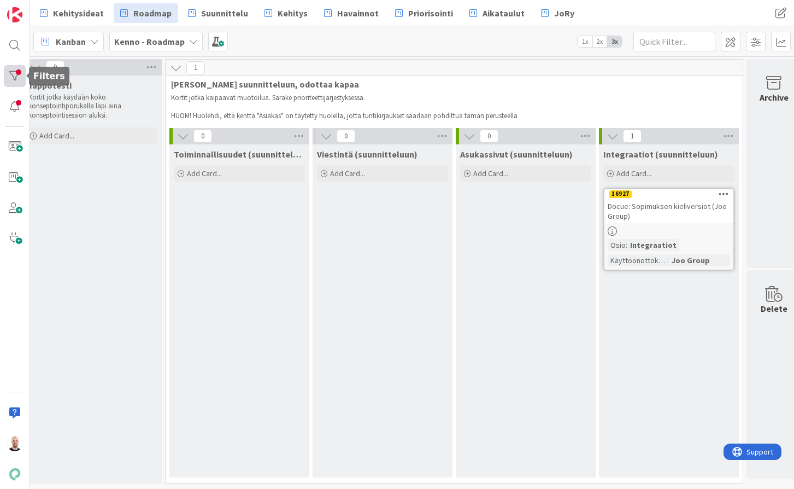
click at [15, 84] on div at bounding box center [15, 76] width 22 height 22
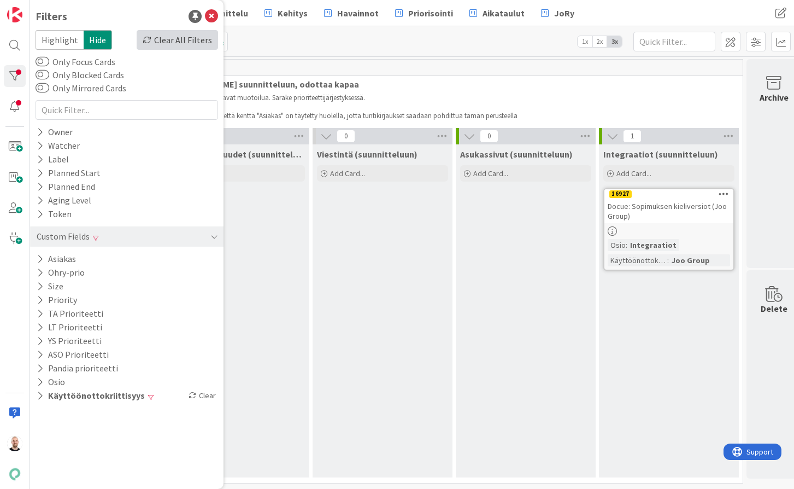
click at [180, 39] on div "Clear All Filters" at bounding box center [177, 40] width 81 height 20
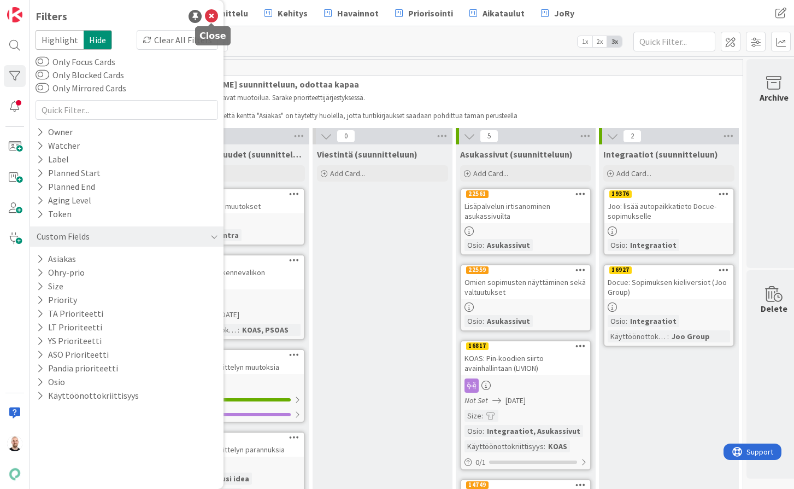
click at [218, 10] on icon at bounding box center [211, 16] width 13 height 13
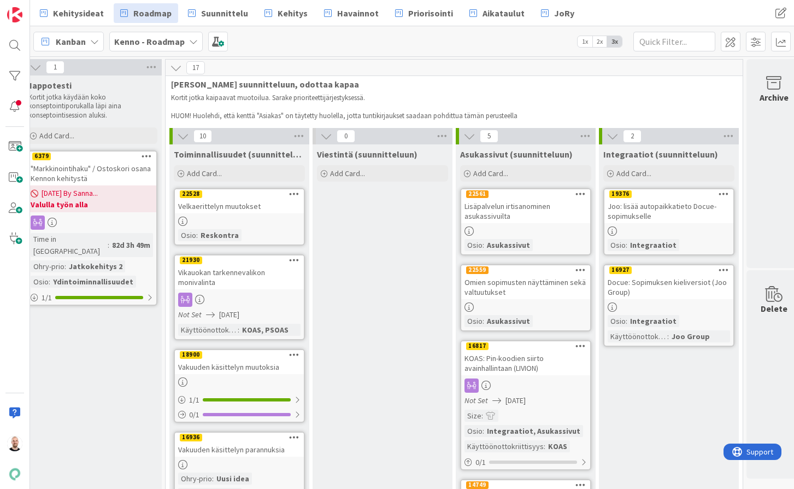
click at [452, 42] on div "Kanban Kenno - Roadmap 1x 2x 3x" at bounding box center [412, 41] width 764 height 30
